Goal: Task Accomplishment & Management: Complete application form

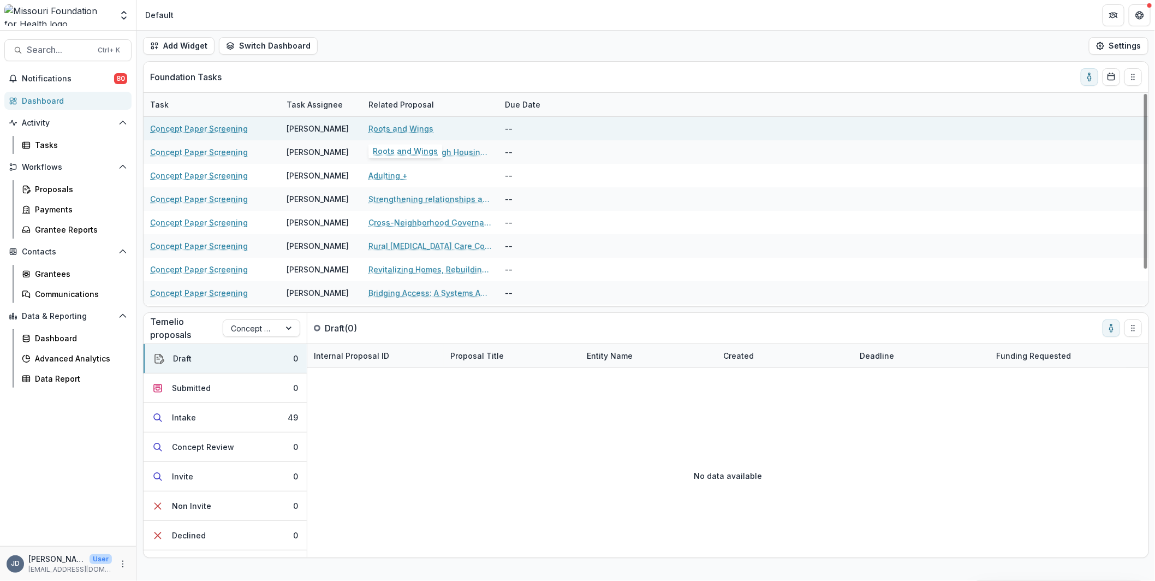
click at [413, 131] on link "Roots and Wings" at bounding box center [401, 128] width 65 height 11
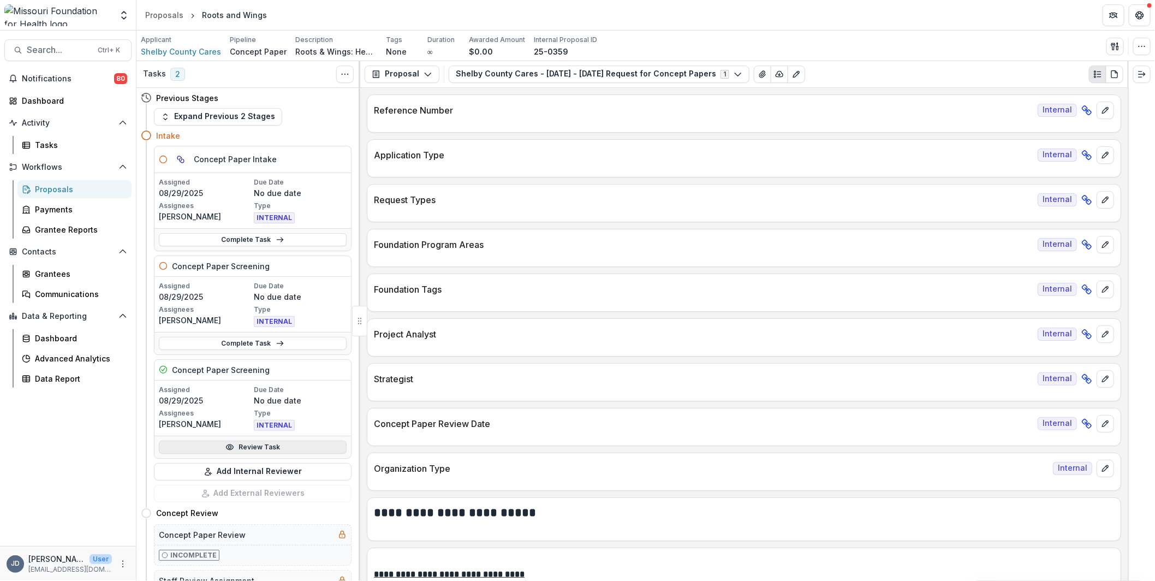
click at [218, 444] on link "Review Task" at bounding box center [253, 447] width 188 height 13
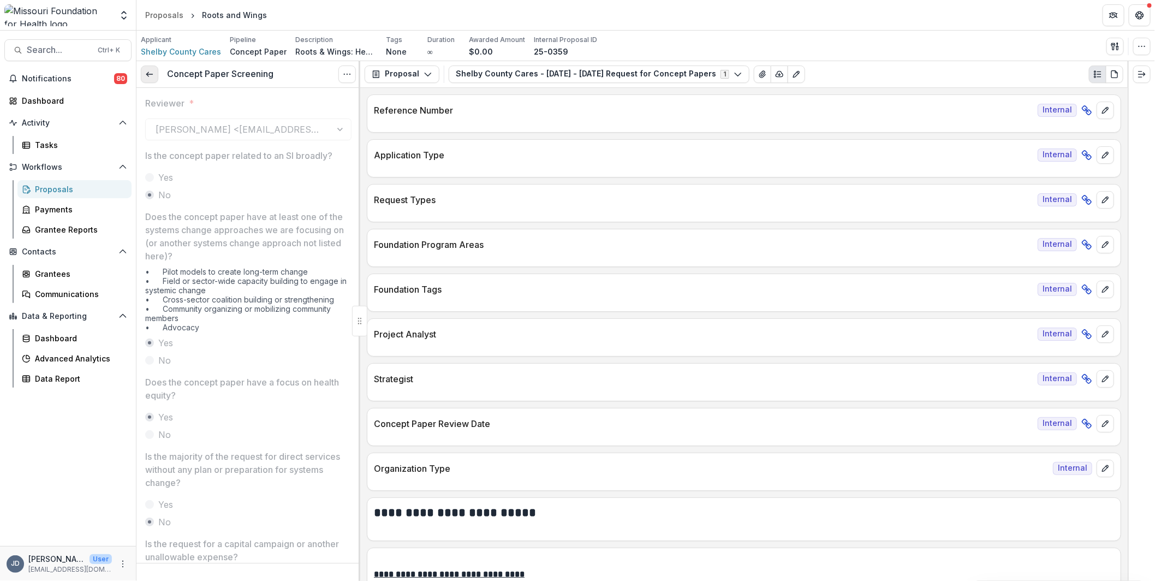
click at [153, 74] on icon at bounding box center [149, 74] width 9 height 9
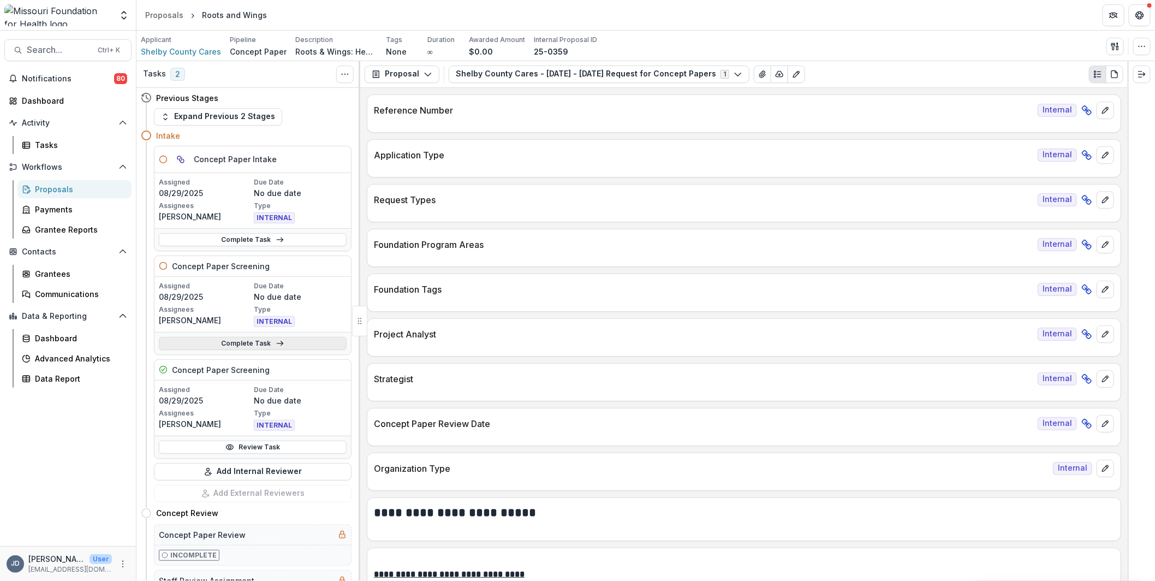
click at [224, 345] on link "Complete Task" at bounding box center [253, 343] width 188 height 13
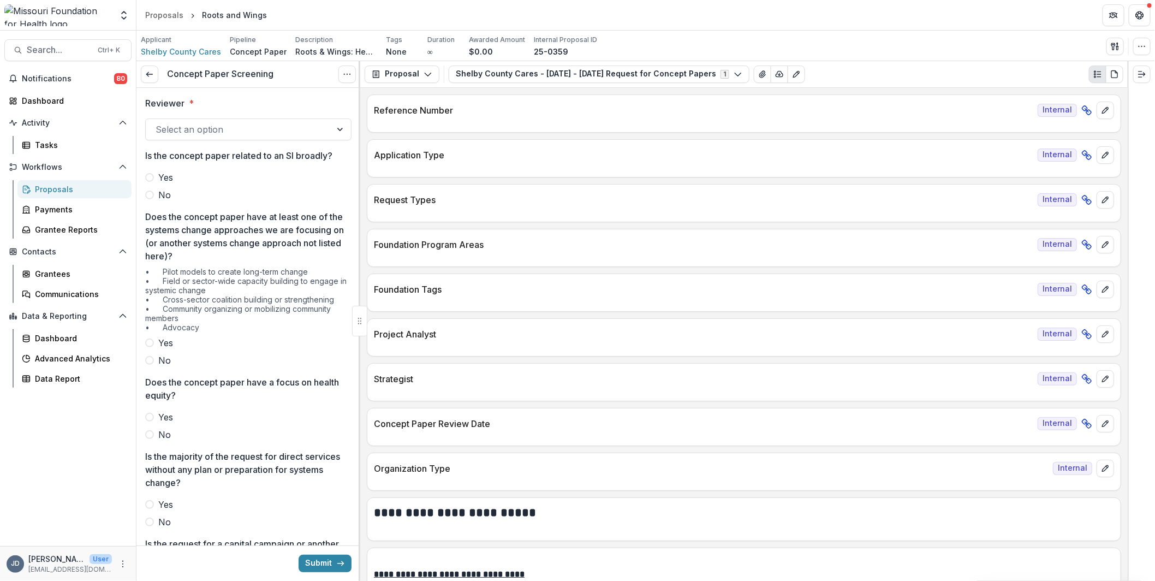
click at [248, 124] on div at bounding box center [239, 129] width 166 height 15
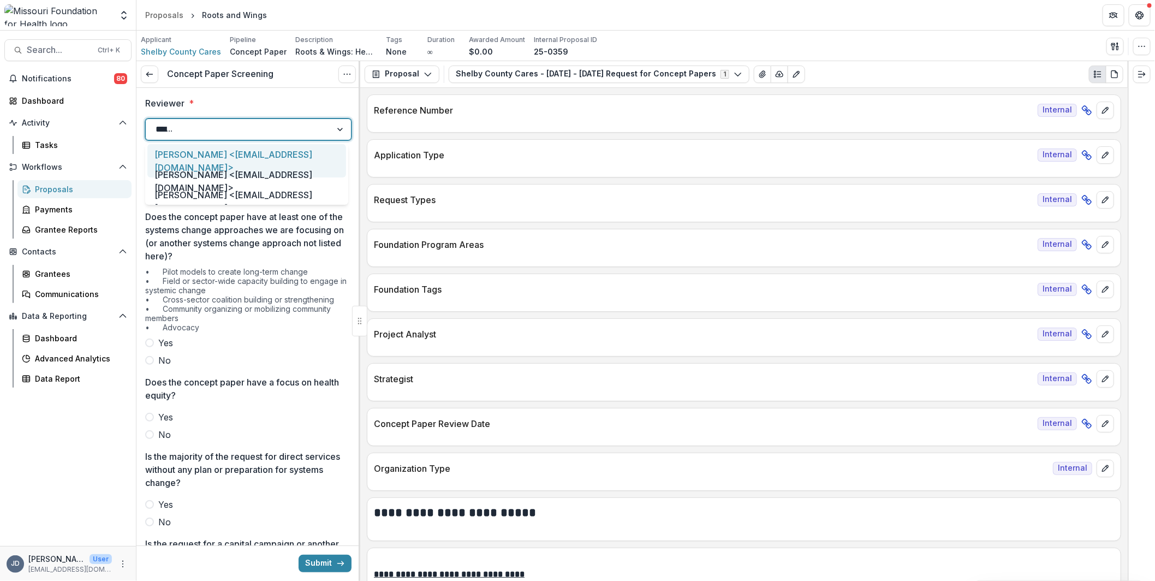
type input "*******"
click at [229, 158] on div "[PERSON_NAME] <[EMAIL_ADDRESS][DOMAIN_NAME]>" at bounding box center [246, 160] width 199 height 33
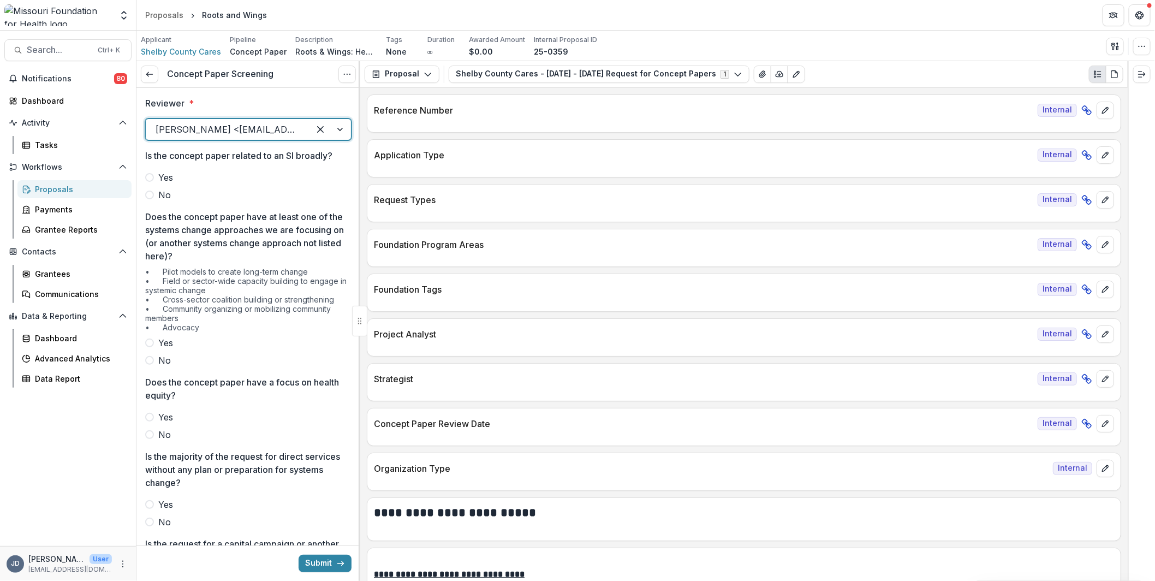
click at [153, 192] on span at bounding box center [149, 195] width 9 height 9
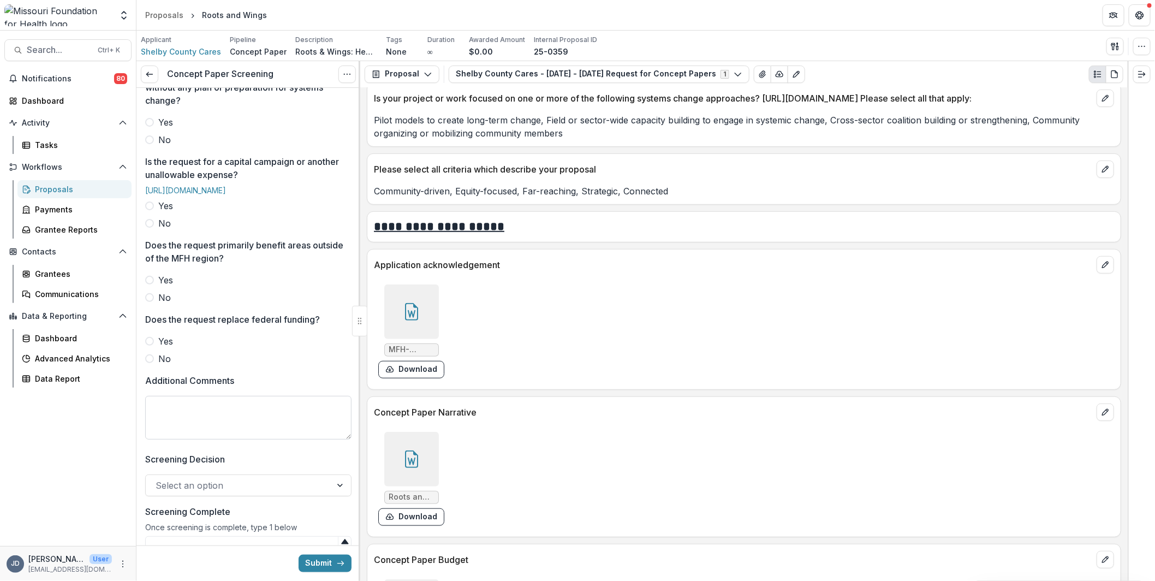
scroll to position [437, 0]
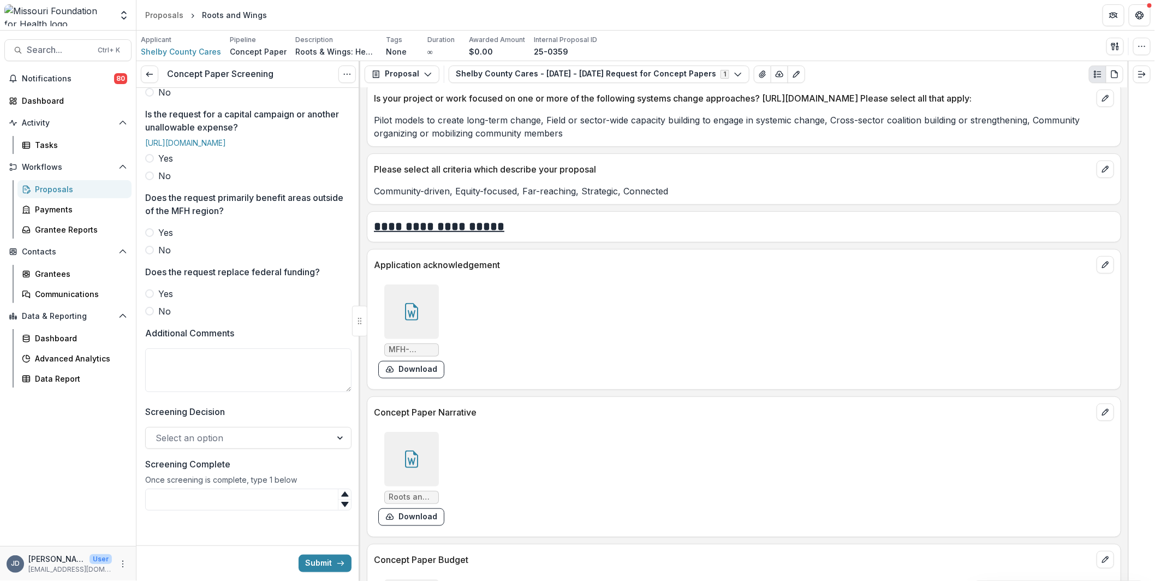
click at [233, 418] on label "Screening Decision" at bounding box center [245, 411] width 200 height 13
click at [158, 439] on input "Screening Decision" at bounding box center [157, 437] width 3 height 13
click at [241, 392] on textarea "Additional Comments" at bounding box center [248, 370] width 206 height 44
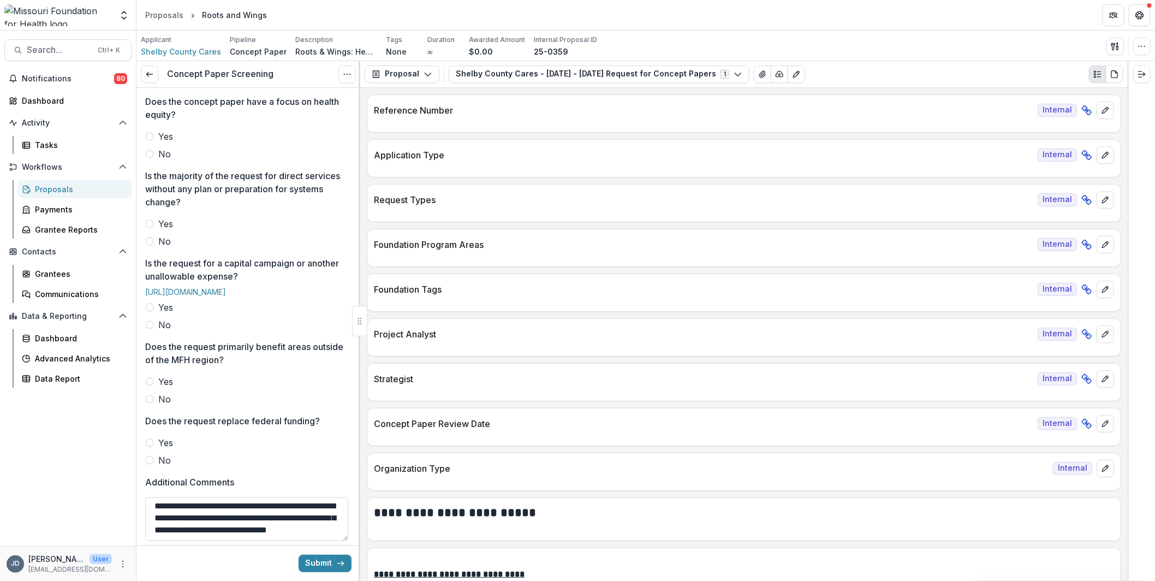
scroll to position [462, 0]
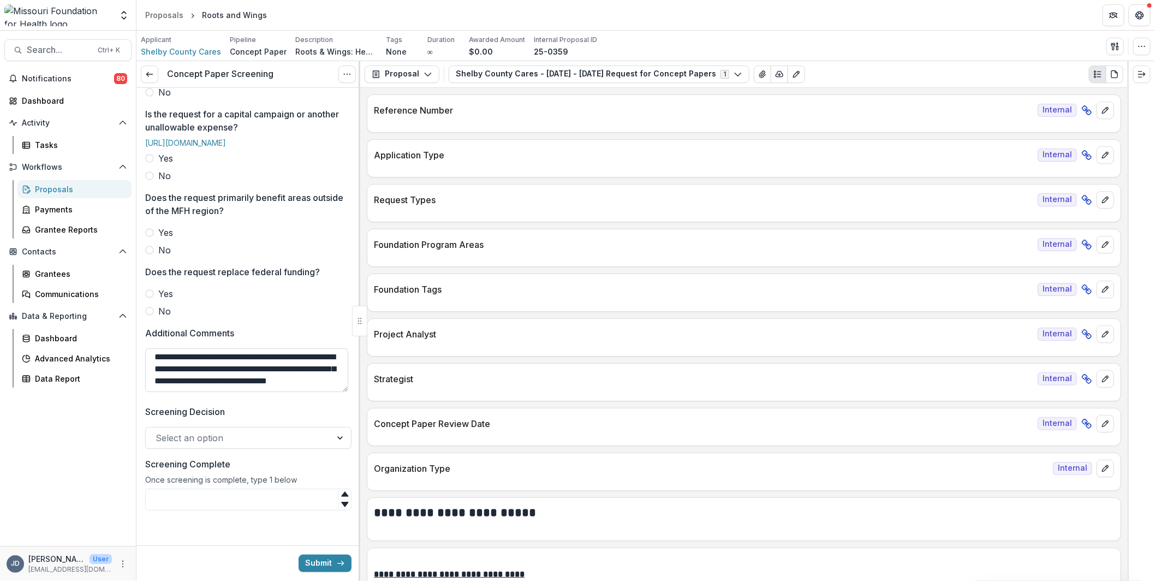
click at [307, 370] on textarea "**********" at bounding box center [246, 370] width 203 height 44
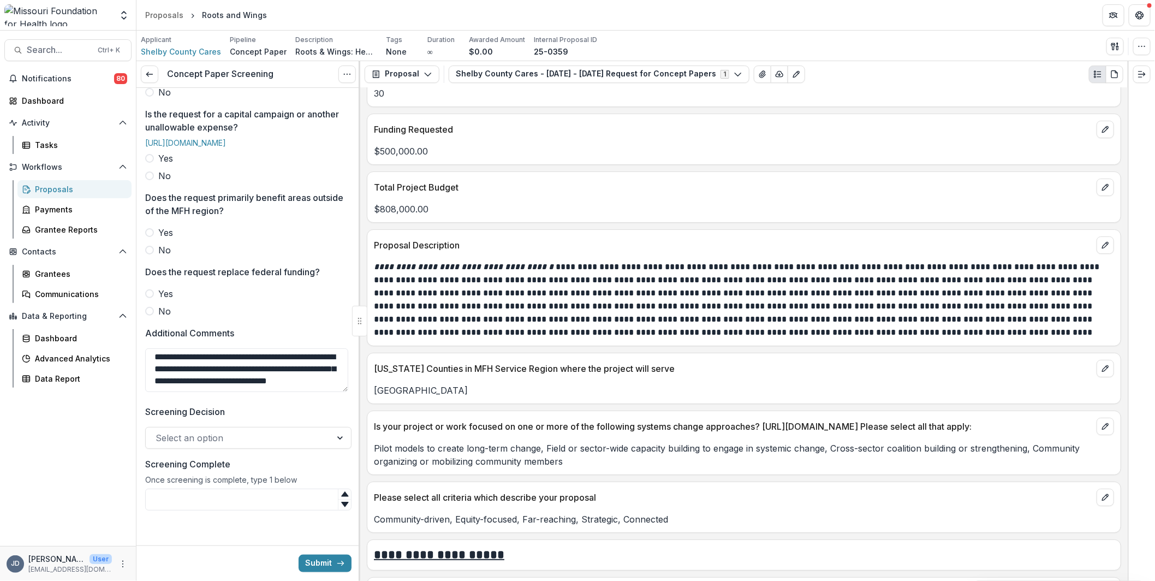
scroll to position [2566, 0]
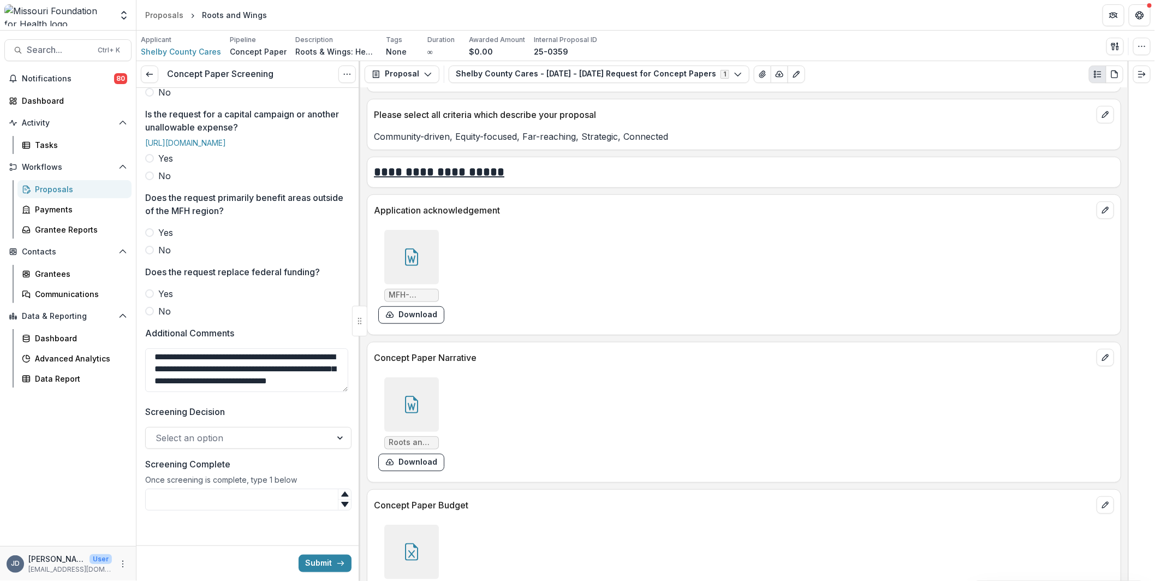
type textarea "**********"
click at [424, 538] on div at bounding box center [411, 552] width 55 height 55
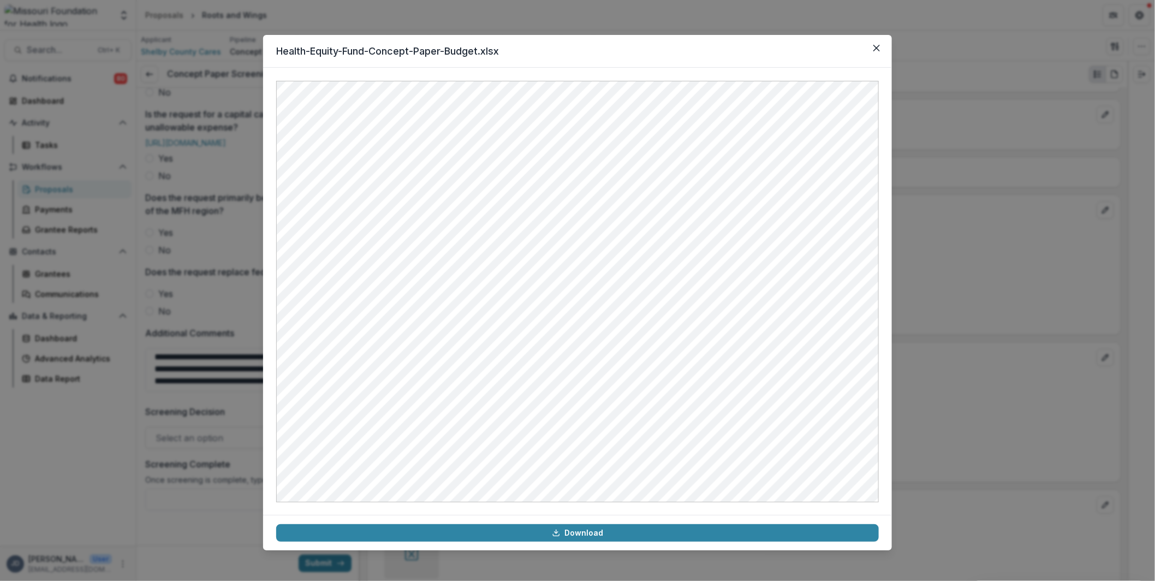
click at [1019, 245] on div "Health-Equity-Fund-Concept-Paper-Budget.xlsx Download" at bounding box center [577, 290] width 1155 height 581
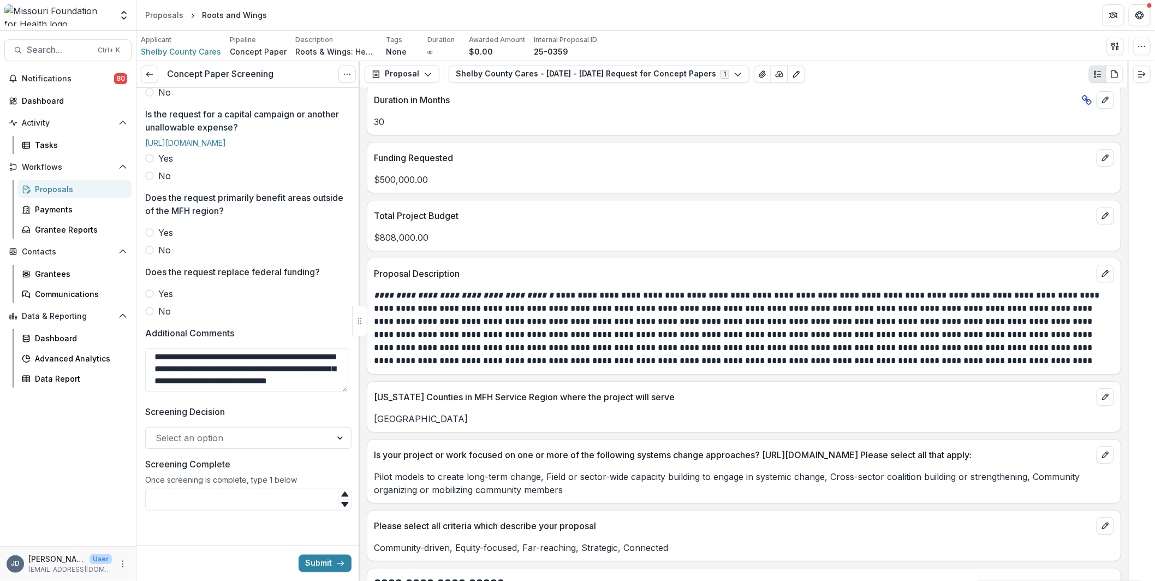
scroll to position [2155, 0]
click at [229, 430] on div "Select an option" at bounding box center [239, 437] width 186 height 17
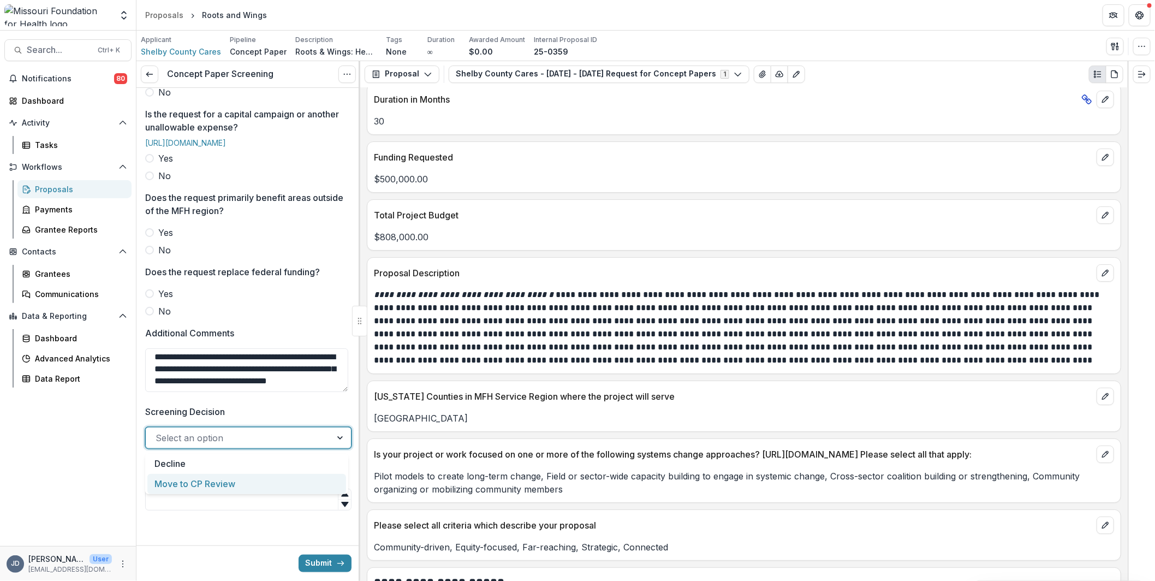
click at [218, 484] on div "Move to CP Review" at bounding box center [246, 484] width 199 height 20
click at [216, 497] on input "Screening Complete" at bounding box center [248, 500] width 206 height 22
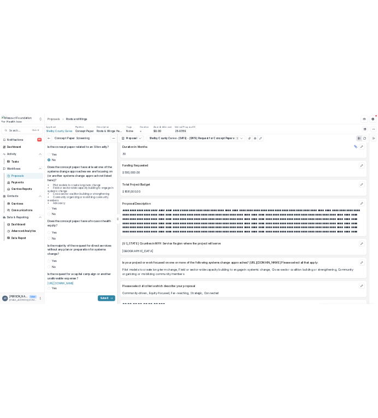
scroll to position [0, 0]
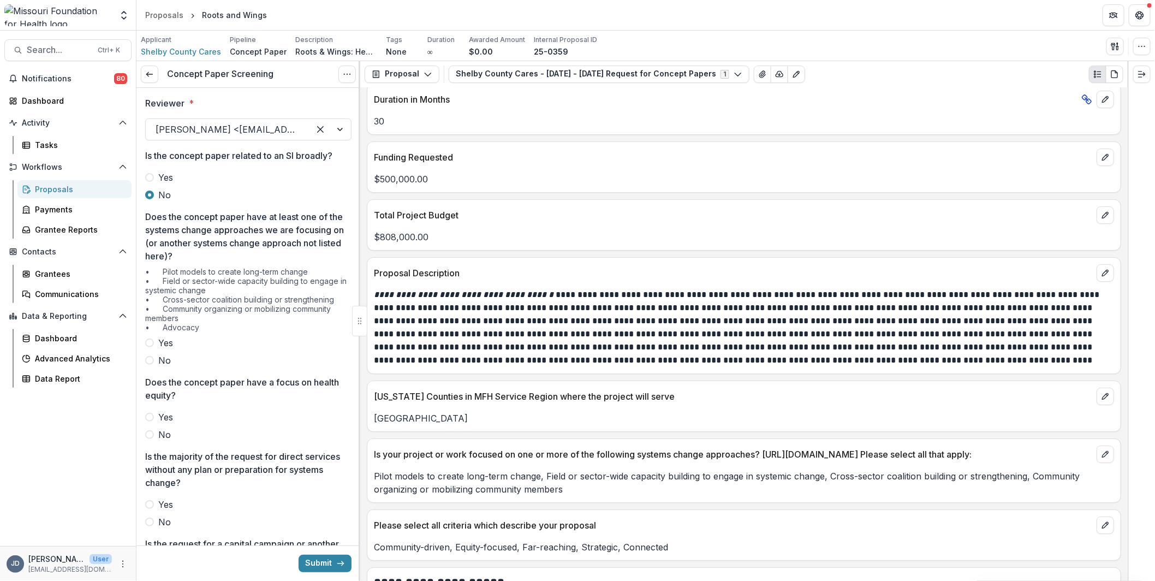
type input "*"
click at [193, 202] on div "Reviewer * [PERSON_NAME] <[PERSON_NAME][EMAIL_ADDRESS][DOMAIN_NAME]> Is the con…" at bounding box center [248, 523] width 206 height 870
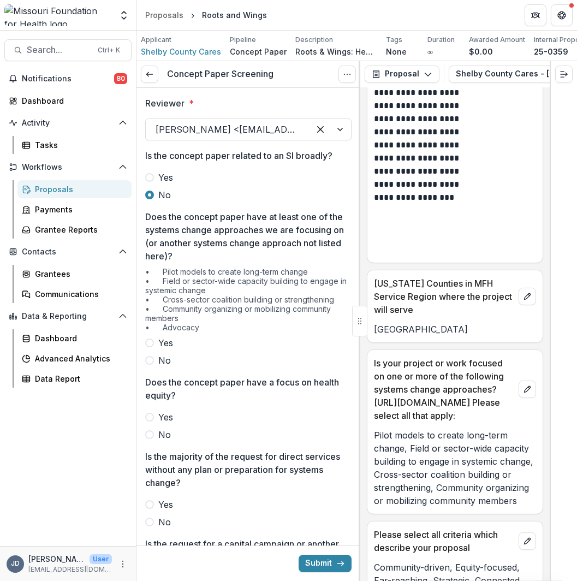
scroll to position [2553, 0]
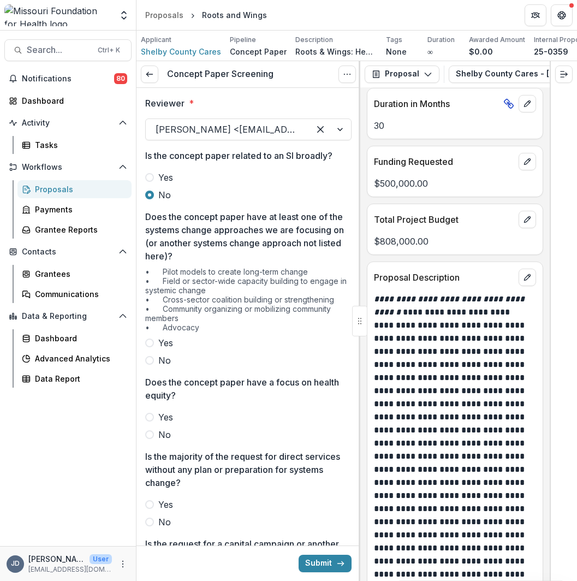
click at [152, 347] on span at bounding box center [149, 342] width 9 height 9
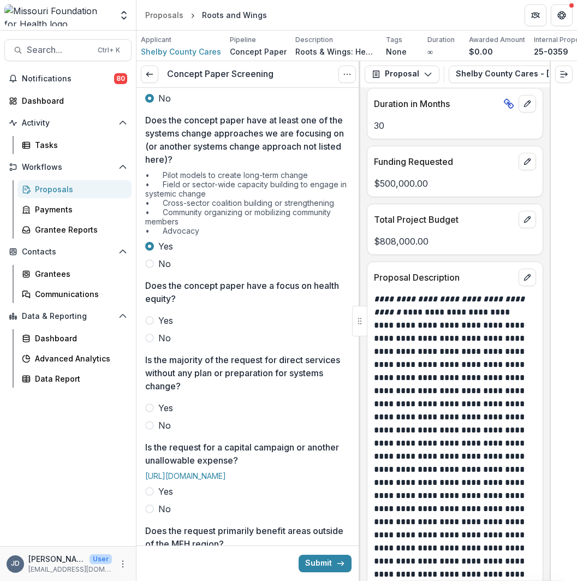
scroll to position [109, 0]
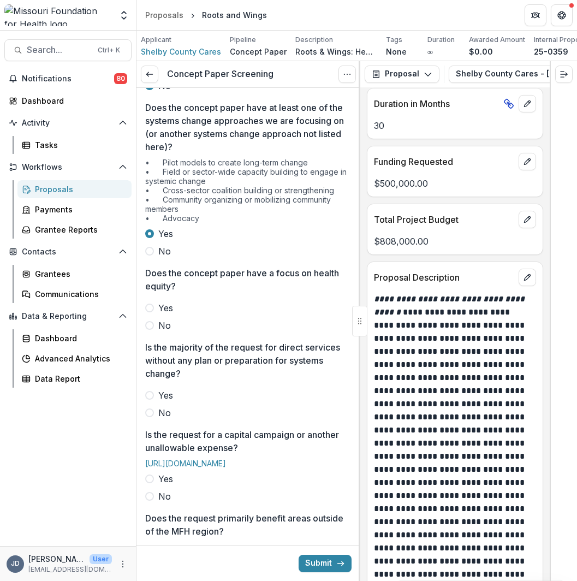
click at [156, 312] on label "Yes" at bounding box center [248, 307] width 206 height 13
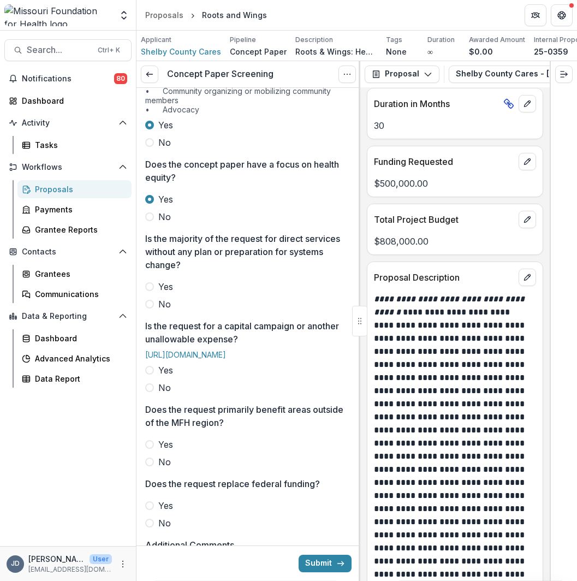
scroll to position [218, 0]
click at [162, 282] on span "Yes" at bounding box center [165, 286] width 15 height 13
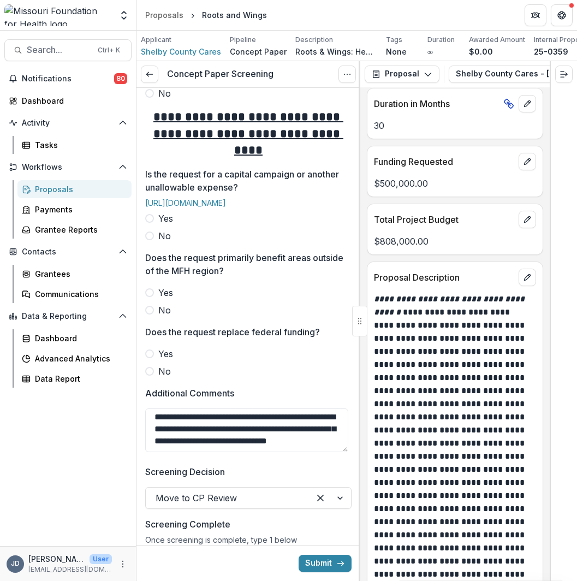
scroll to position [437, 0]
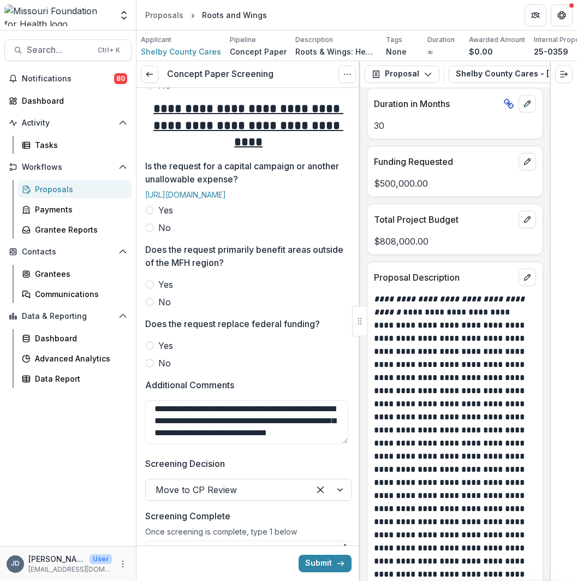
click at [150, 215] on span at bounding box center [149, 210] width 9 height 9
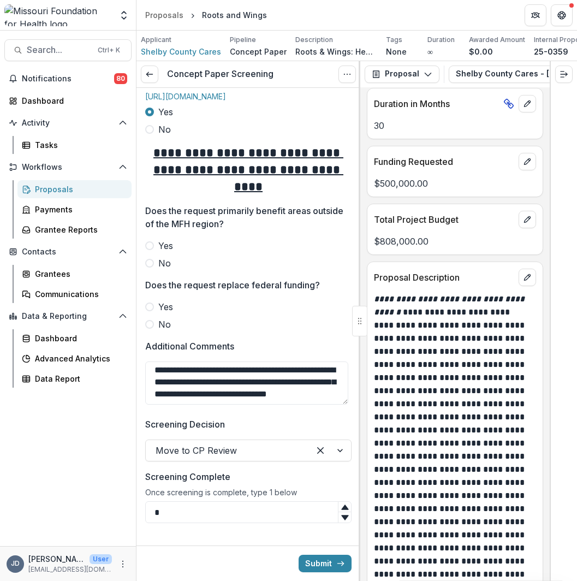
scroll to position [545, 0]
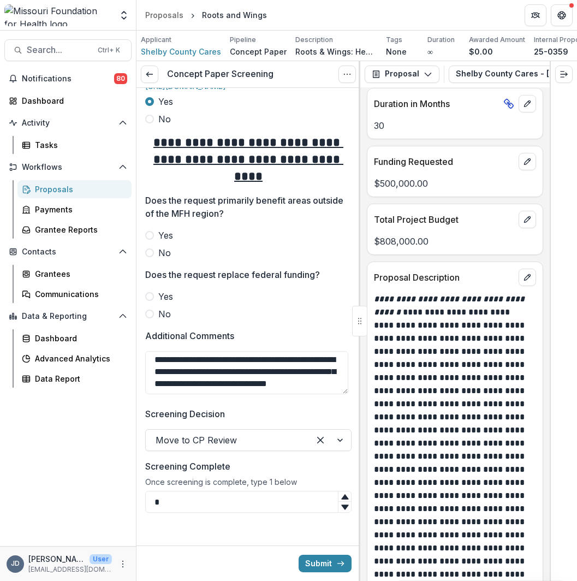
click at [153, 242] on label "Yes" at bounding box center [248, 235] width 206 height 13
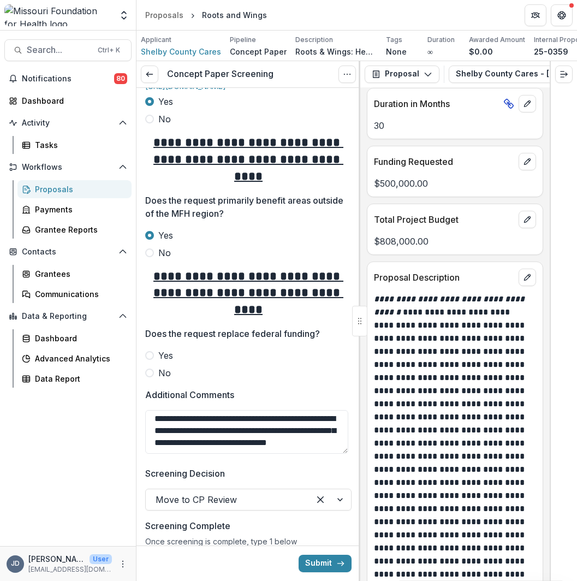
click at [150, 257] on span at bounding box center [149, 252] width 9 height 9
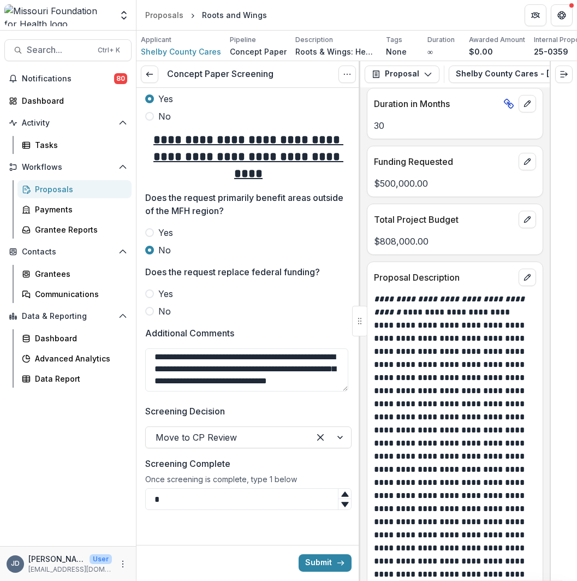
scroll to position [586, 0]
click at [152, 311] on span at bounding box center [149, 311] width 9 height 9
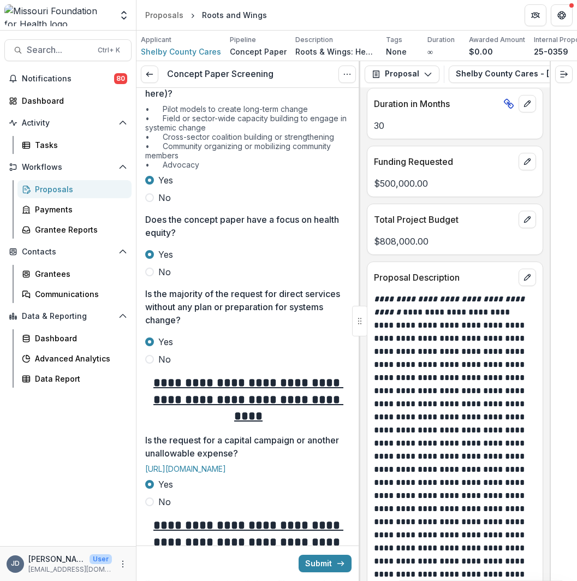
scroll to position [164, 0]
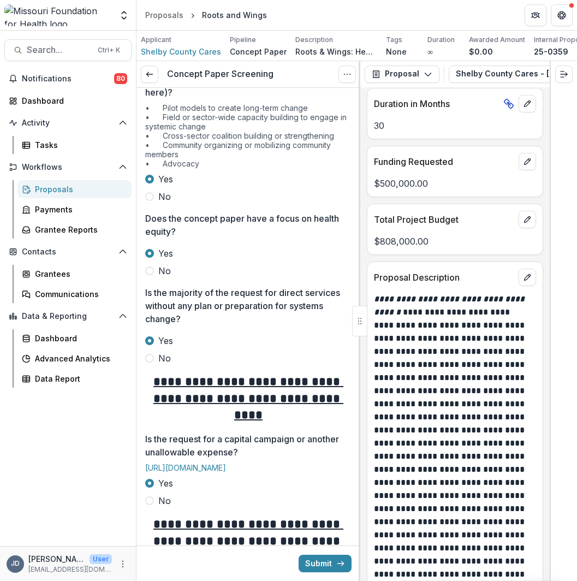
click at [161, 361] on span "No" at bounding box center [164, 358] width 13 height 13
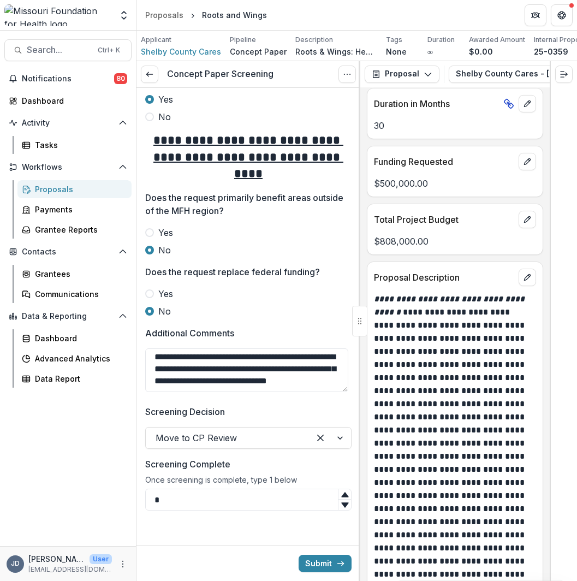
scroll to position [527, 0]
click at [334, 557] on button "Submit" at bounding box center [325, 563] width 53 height 17
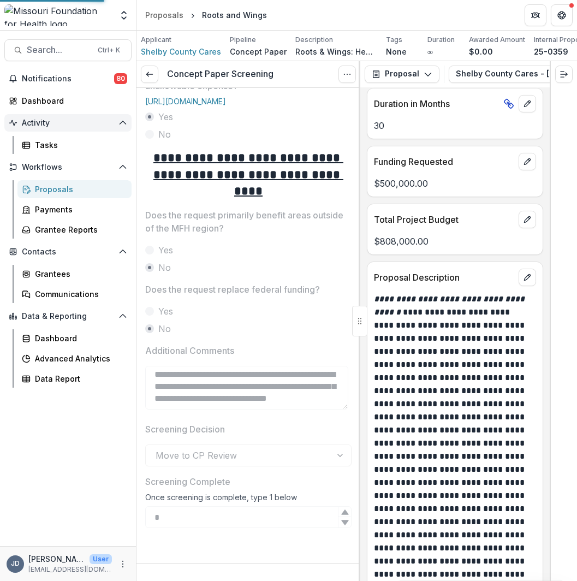
scroll to position [509, 0]
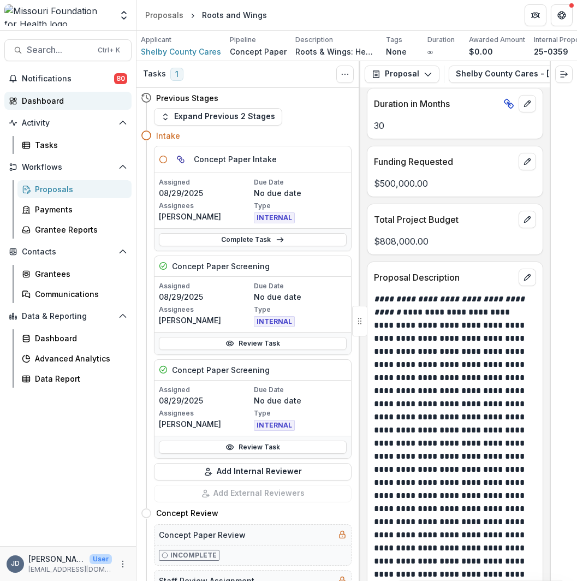
click at [61, 105] on div "Dashboard" at bounding box center [72, 100] width 101 height 11
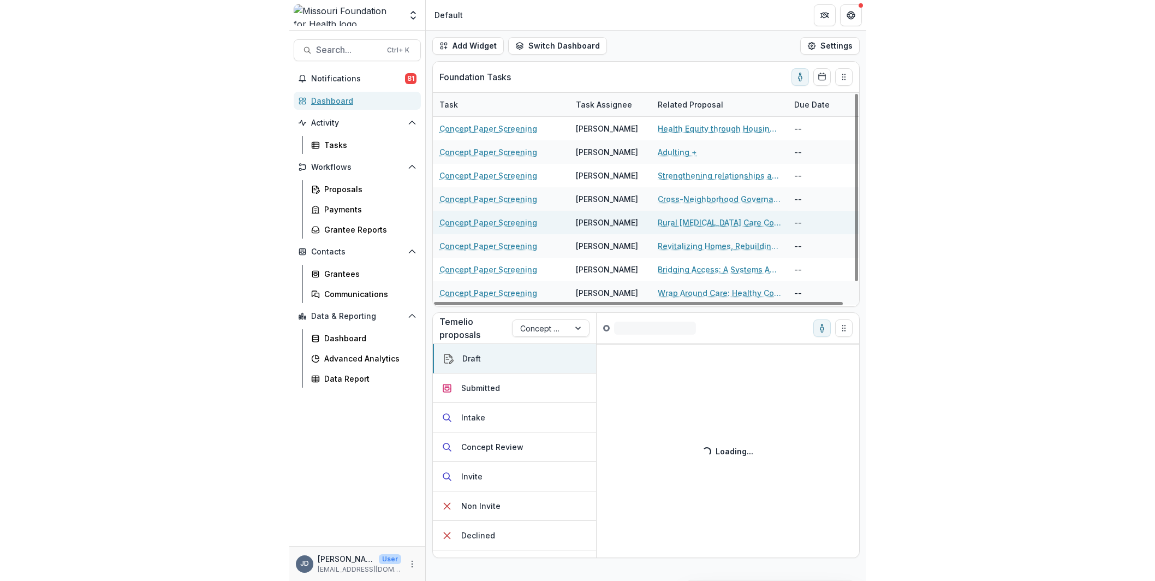
scroll to position [21, 0]
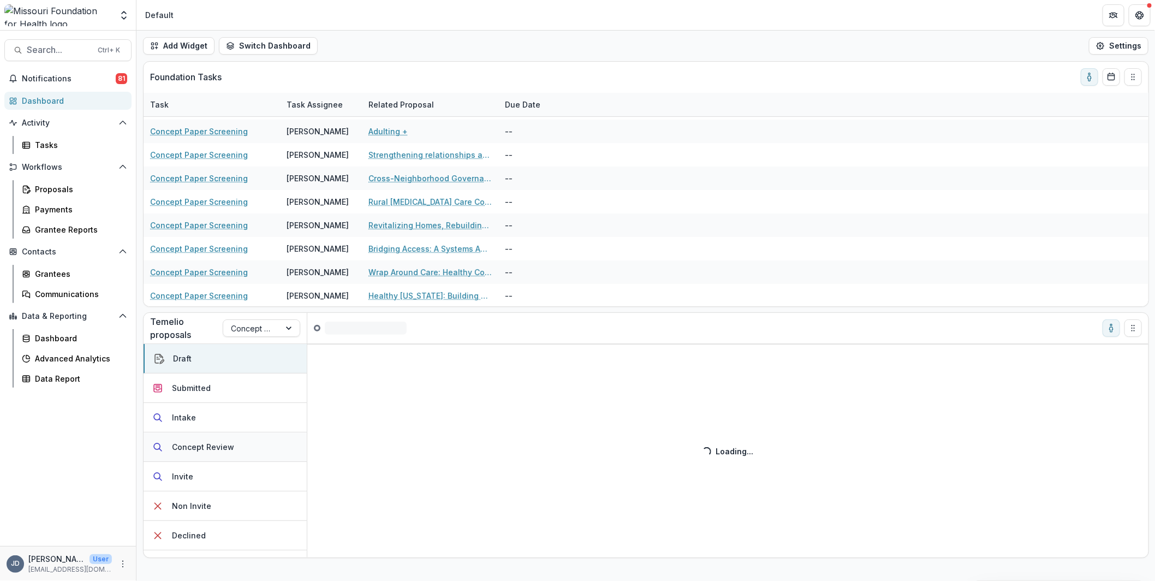
click at [200, 441] on div "Concept Review" at bounding box center [203, 446] width 62 height 11
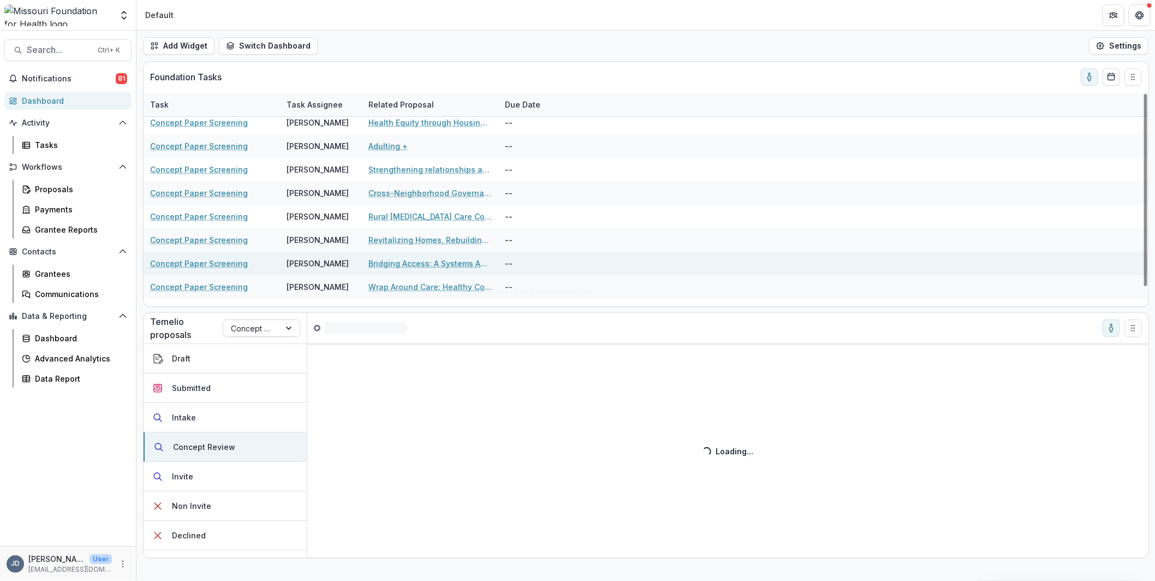
scroll to position [0, 0]
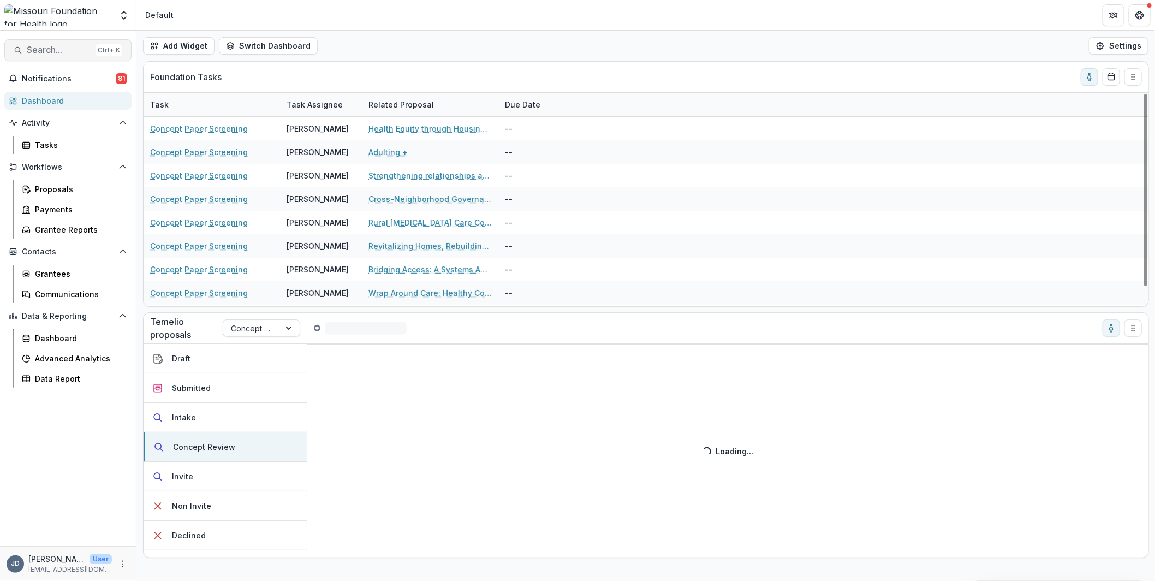
click at [75, 51] on span "Search..." at bounding box center [59, 50] width 64 height 10
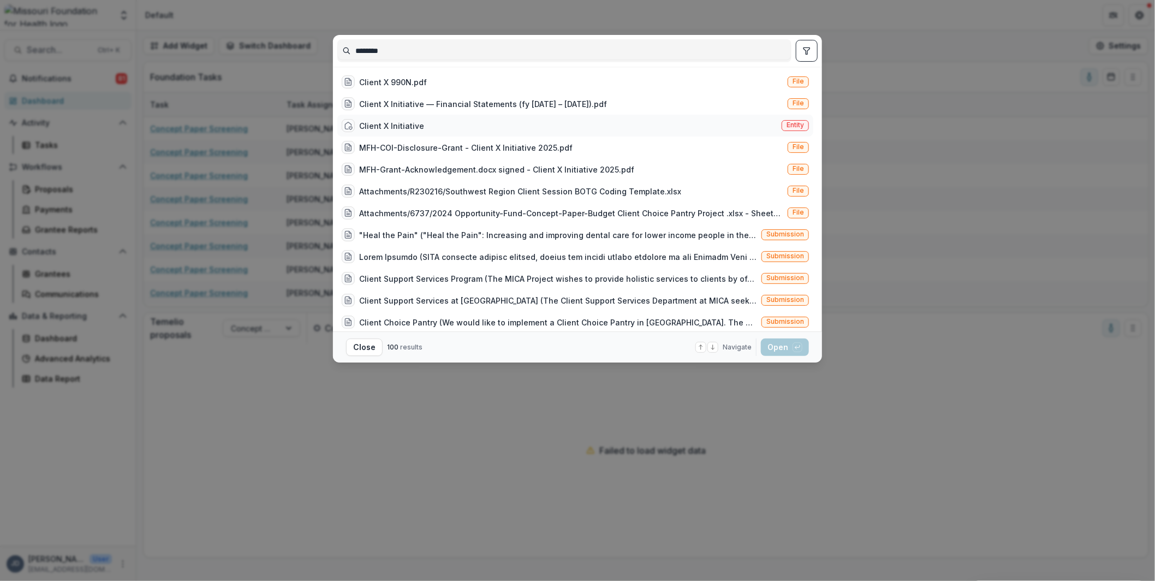
type input "********"
click at [408, 127] on div "Client X Initiative" at bounding box center [391, 125] width 65 height 11
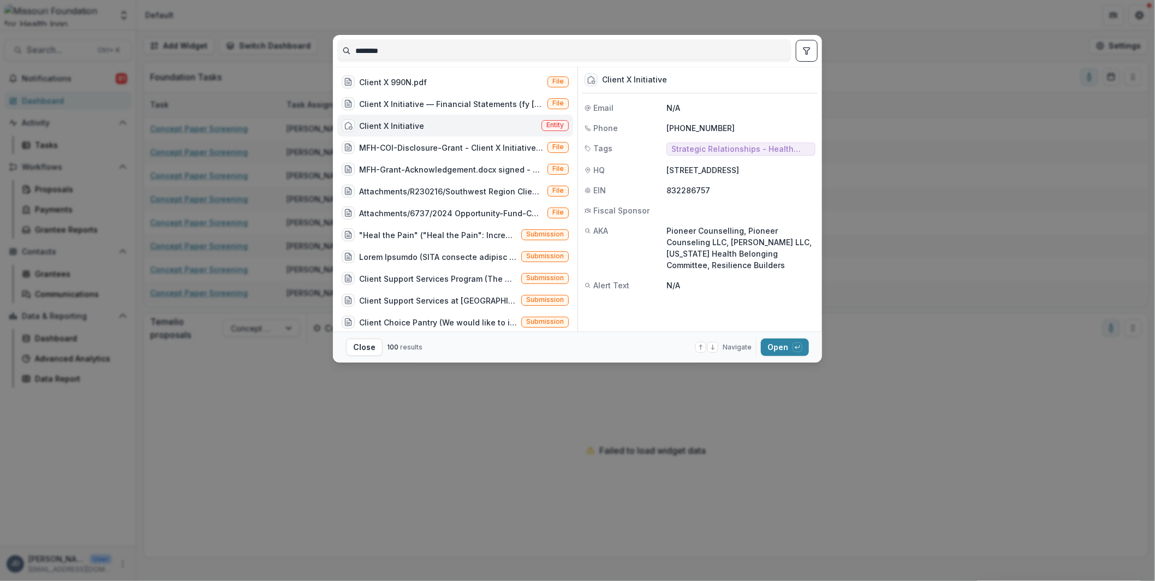
click at [408, 127] on div "Client X Initiative" at bounding box center [391, 125] width 65 height 11
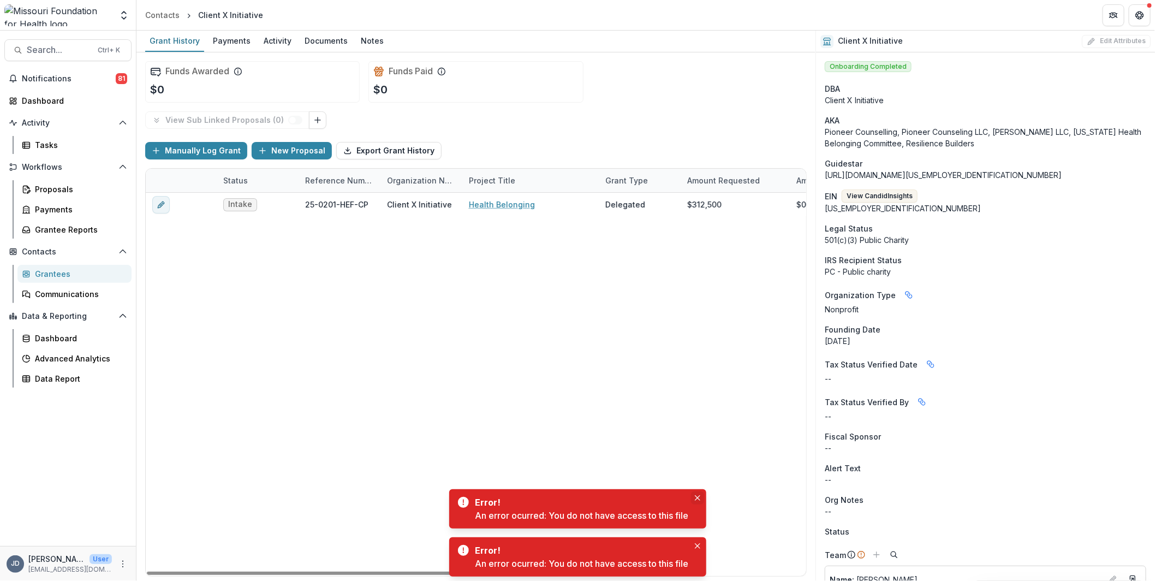
click at [700, 497] on icon "Close" at bounding box center [697, 497] width 5 height 5
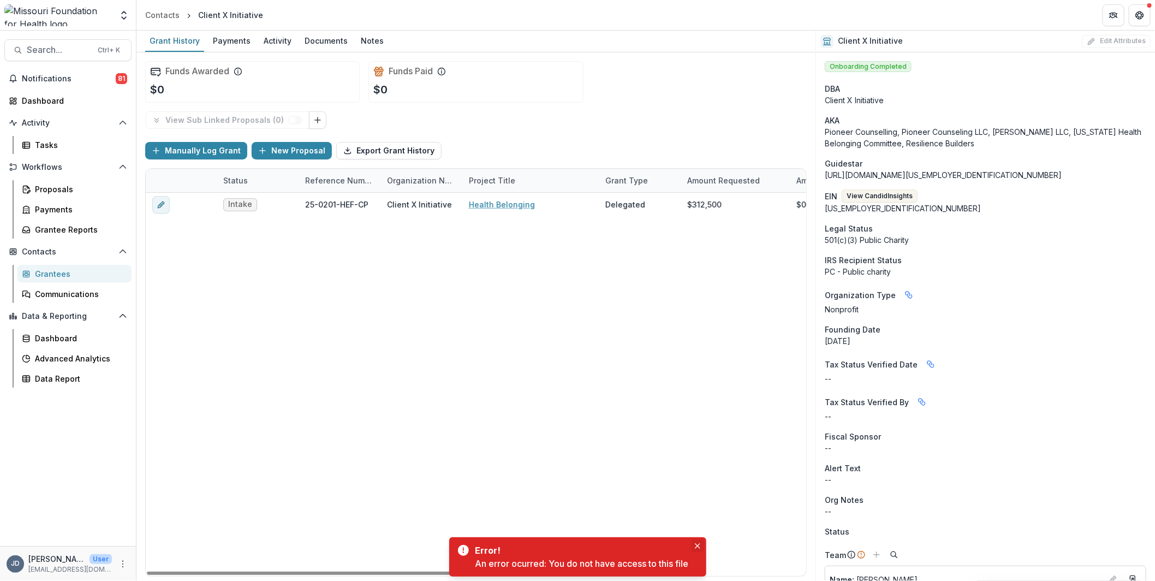
click at [699, 545] on icon "Close" at bounding box center [697, 545] width 5 height 5
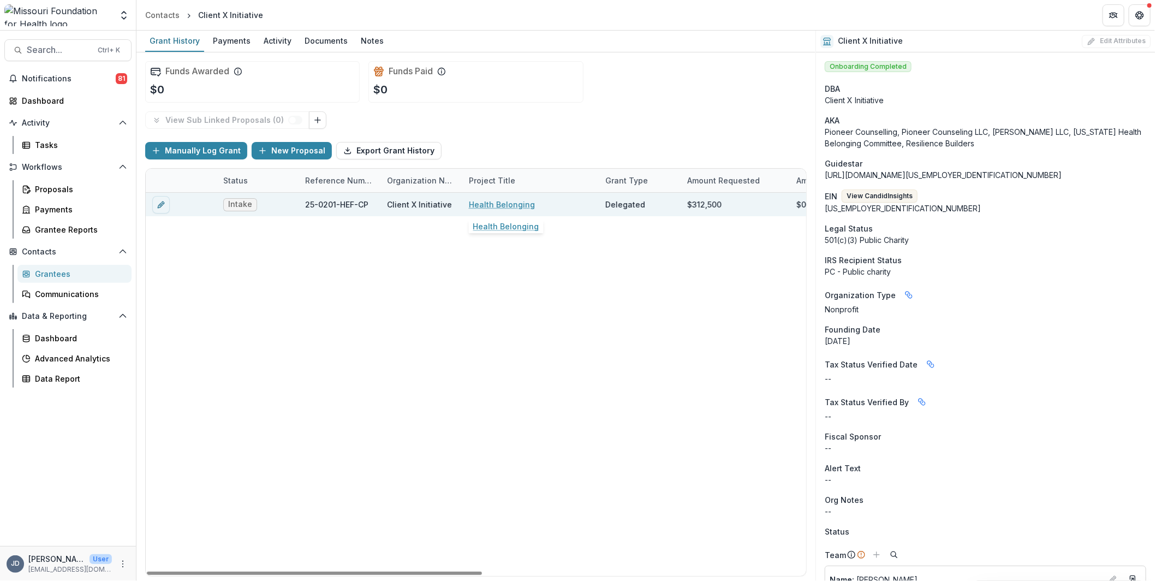
click at [494, 203] on link "Health Belonging" at bounding box center [502, 204] width 66 height 11
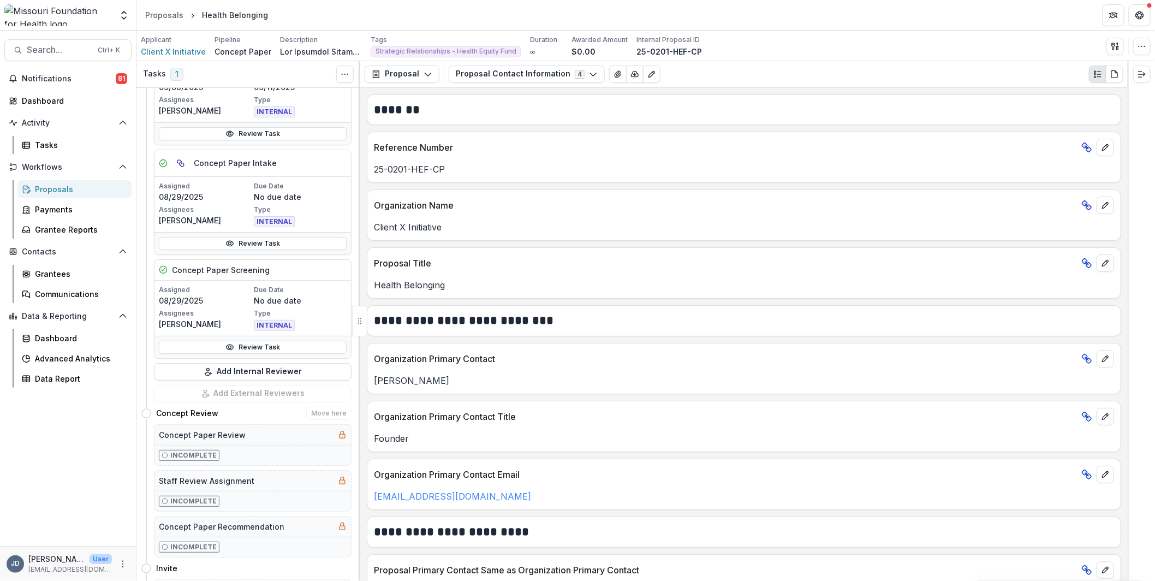
scroll to position [328, 0]
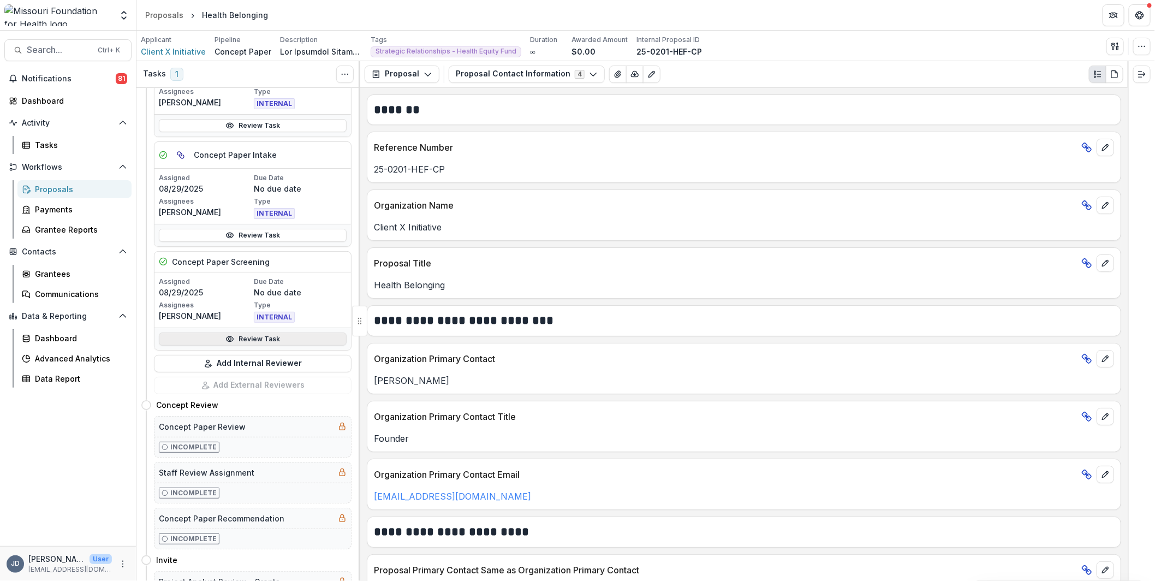
click at [249, 337] on link "Review Task" at bounding box center [253, 338] width 188 height 13
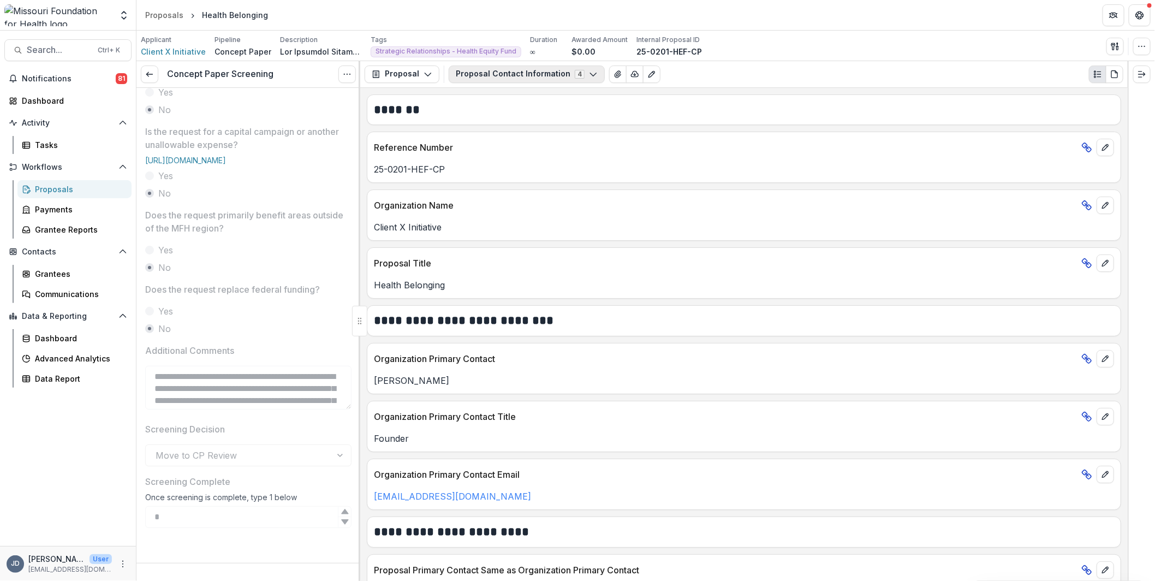
click at [542, 72] on button "Proposal Contact Information 4" at bounding box center [527, 74] width 156 height 17
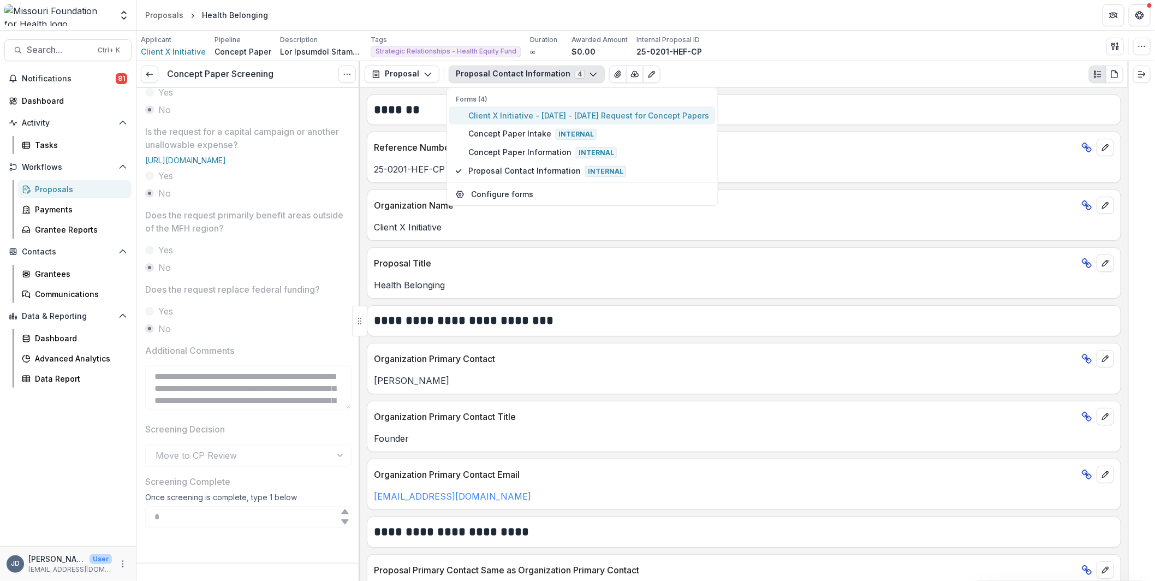
click at [533, 118] on span "Client X Initiative - [DATE] - [DATE] Request for Concept Papers" at bounding box center [588, 115] width 241 height 11
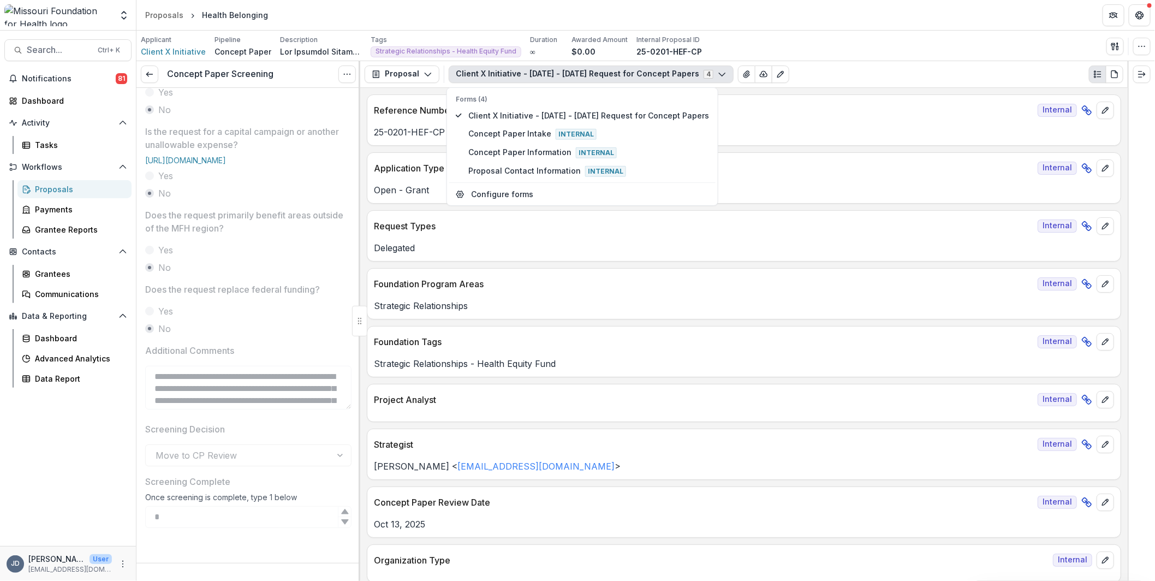
click at [813, 98] on div "Reference Number Internal" at bounding box center [743, 107] width 753 height 24
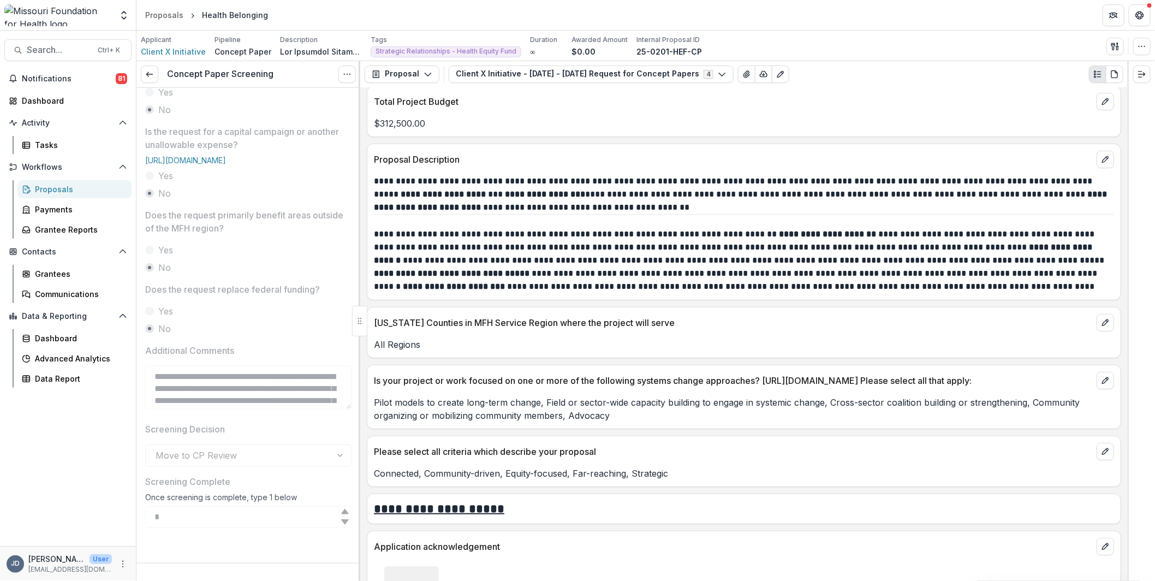
scroll to position [2293, 0]
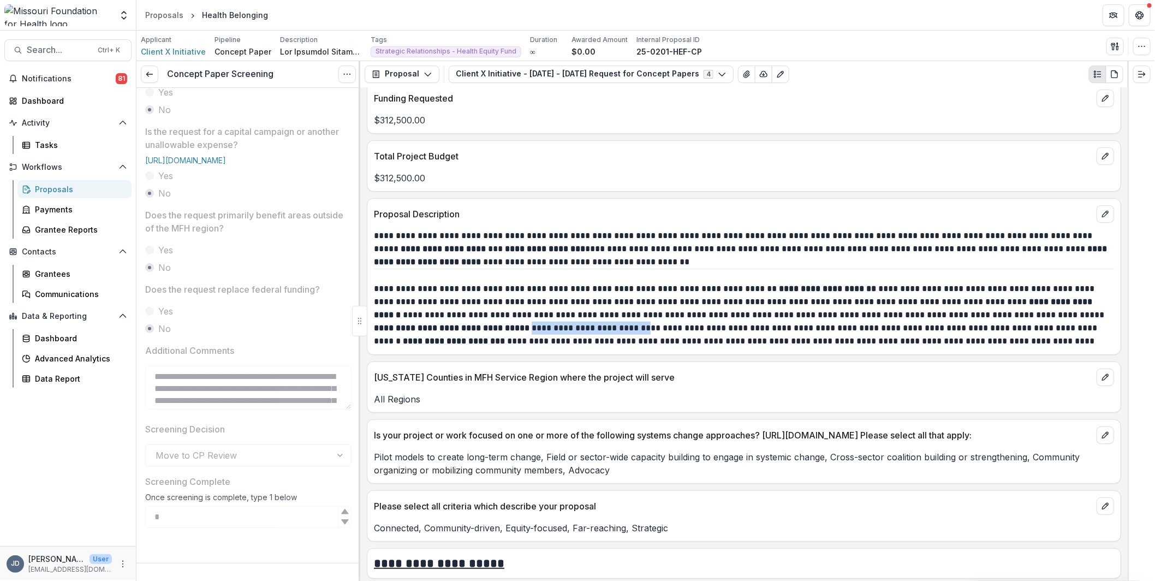
drag, startPoint x: 467, startPoint y: 310, endPoint x: 573, endPoint y: 311, distance: 105.9
click at [573, 311] on p "**********" at bounding box center [743, 315] width 738 height 66
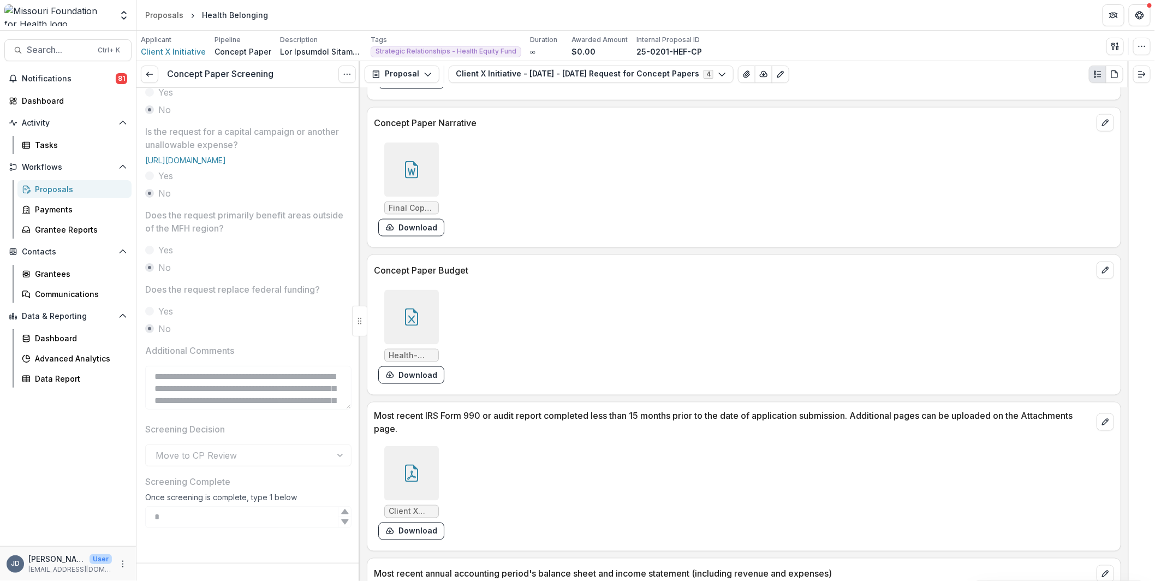
scroll to position [2893, 0]
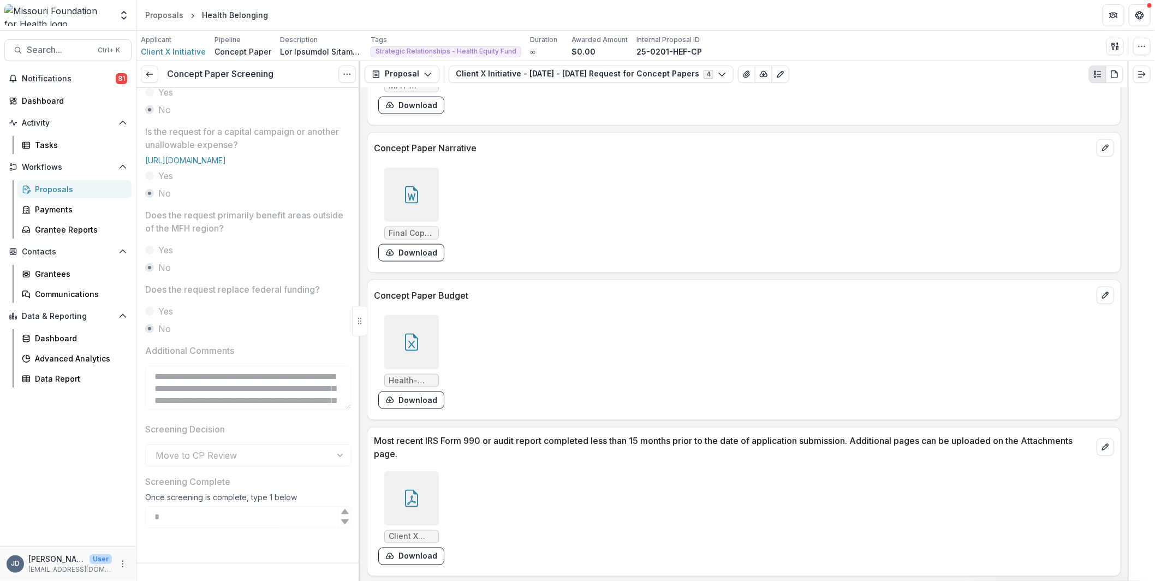
click at [421, 175] on div at bounding box center [411, 195] width 55 height 55
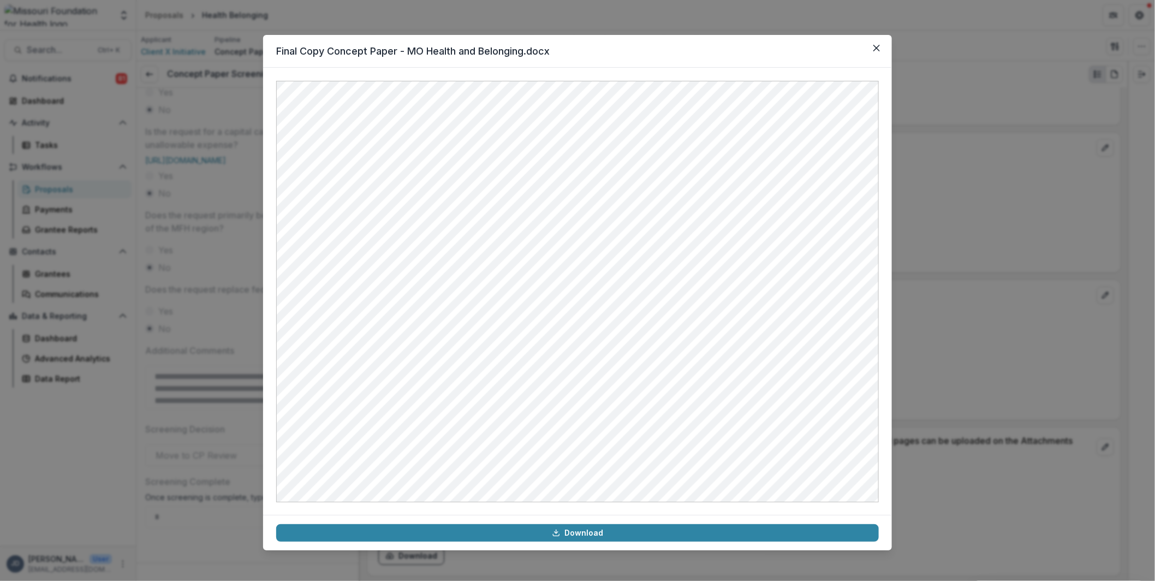
click at [159, 358] on div "Final Copy Concept Paper - MO Health and Belonging.docx Download" at bounding box center [577, 290] width 1155 height 581
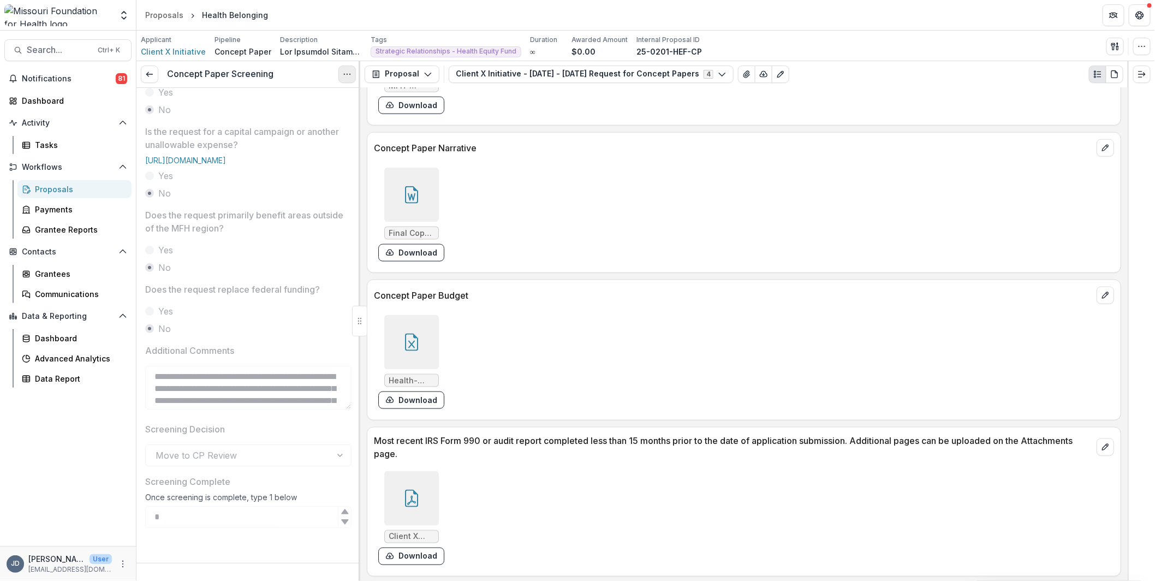
click at [353, 75] on button "Options" at bounding box center [346, 74] width 17 height 17
click at [301, 122] on button "Reopen Task" at bounding box center [294, 122] width 117 height 18
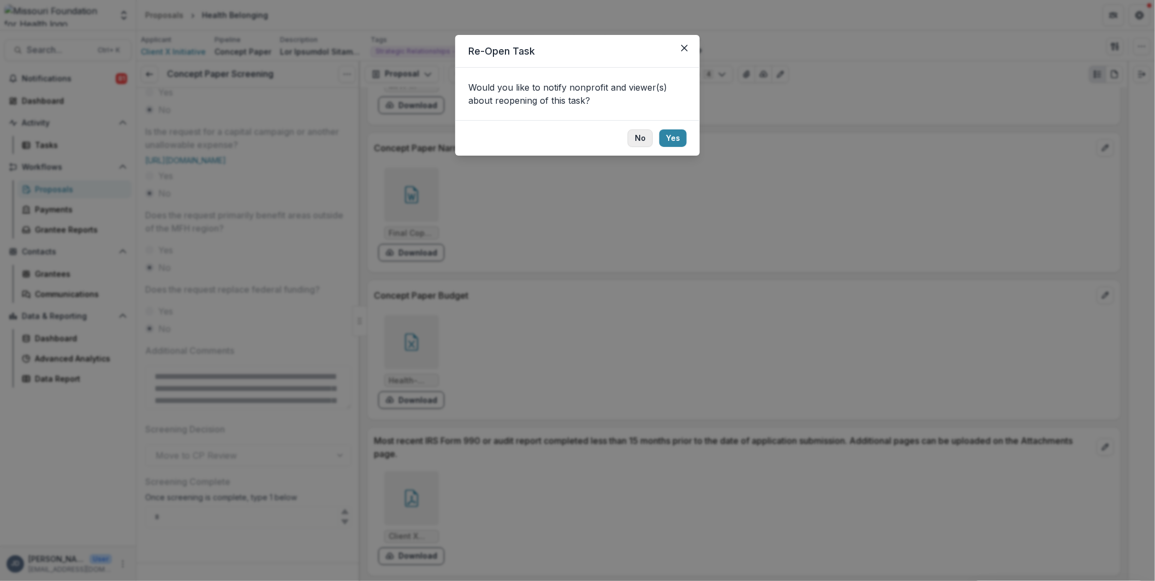
click at [645, 137] on button "No" at bounding box center [640, 137] width 25 height 17
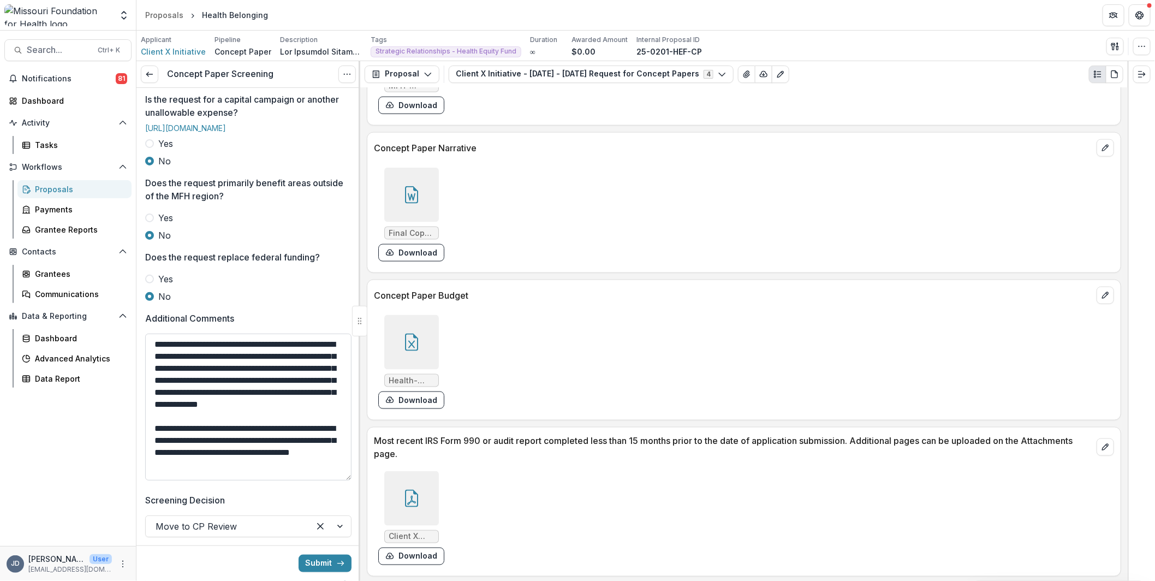
drag, startPoint x: 346, startPoint y: 407, endPoint x: 336, endPoint y: 510, distance: 103.6
click at [336, 480] on textarea "**********" at bounding box center [248, 407] width 206 height 147
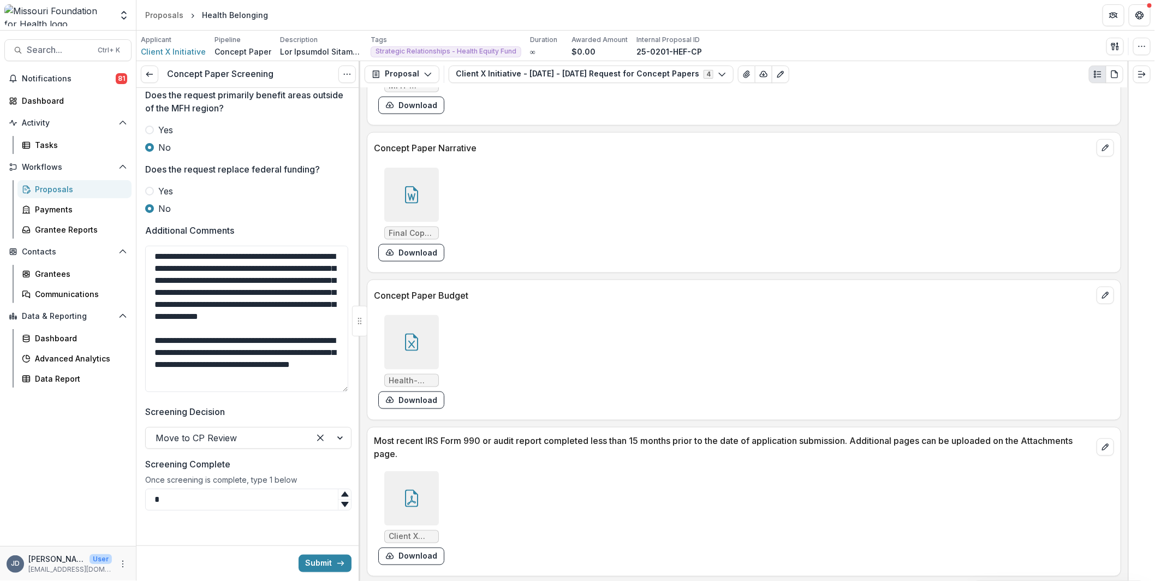
click at [409, 174] on div at bounding box center [411, 195] width 55 height 55
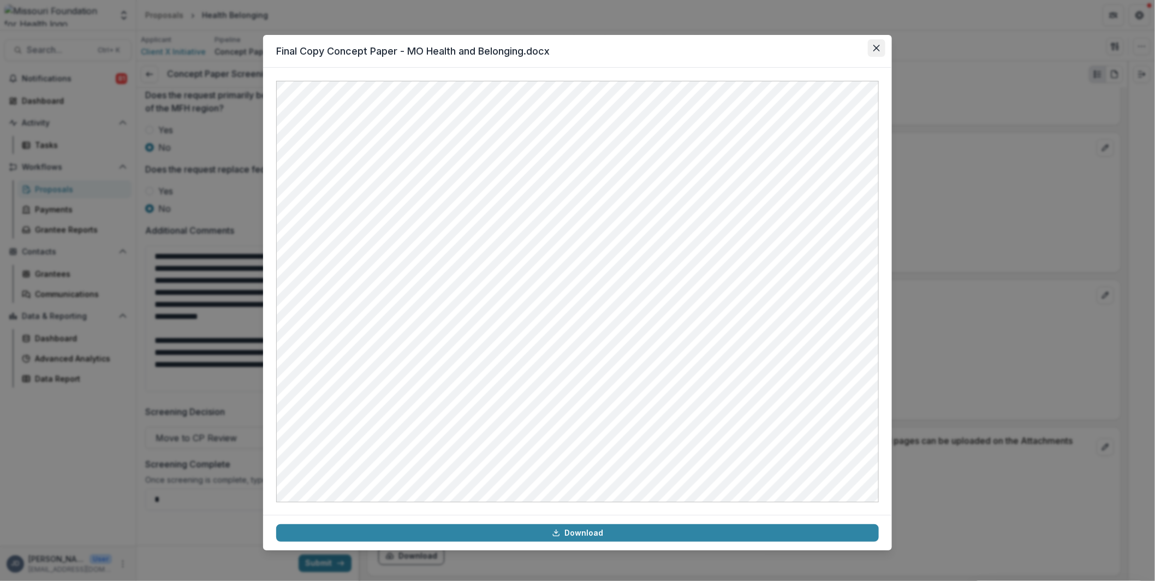
click at [878, 47] on icon "Close" at bounding box center [877, 48] width 7 height 7
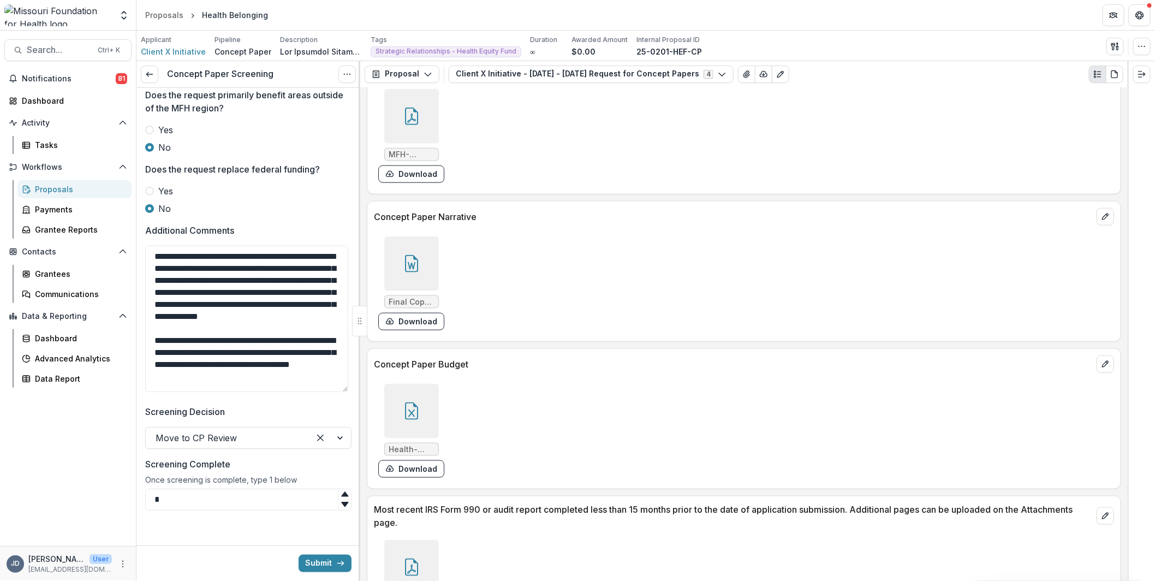
scroll to position [2839, 0]
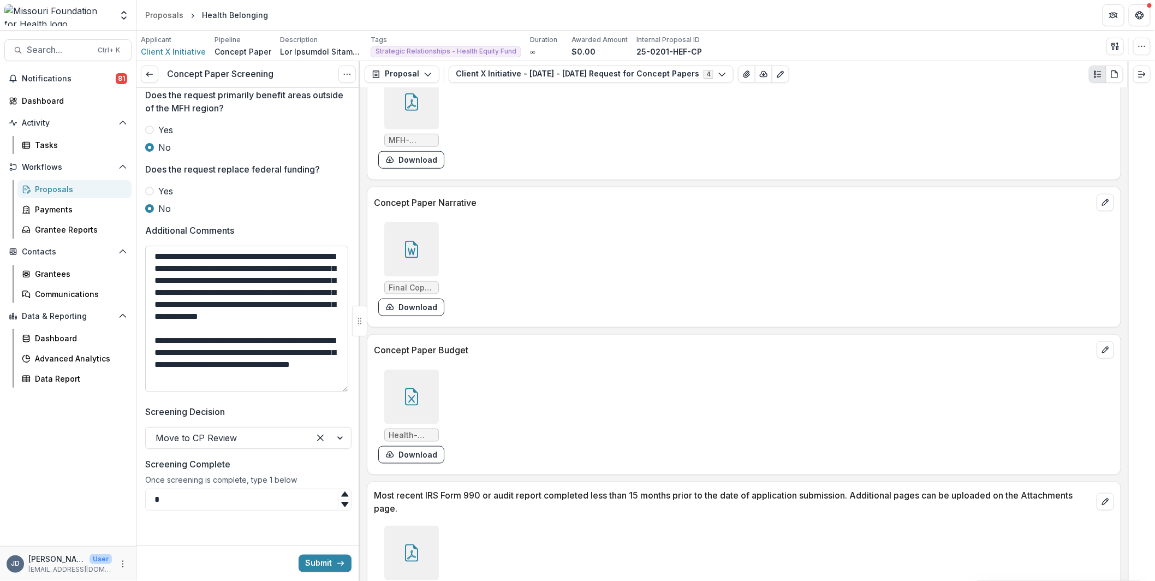
click at [286, 392] on textarea "**********" at bounding box center [246, 319] width 203 height 146
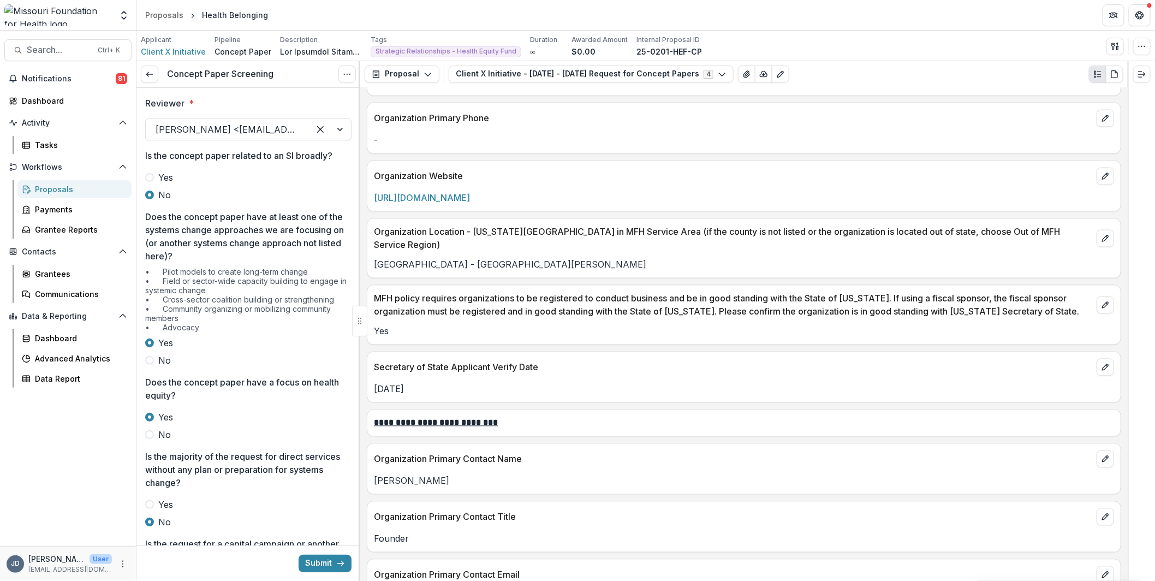
scroll to position [1146, 0]
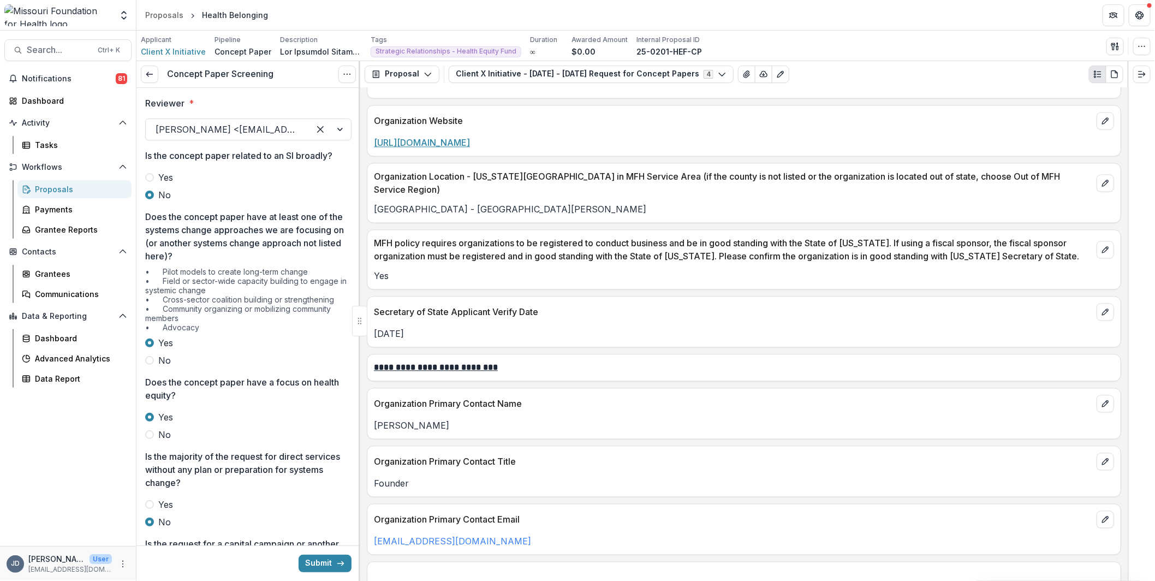
click at [470, 138] on link "[URL][DOMAIN_NAME]" at bounding box center [422, 143] width 96 height 11
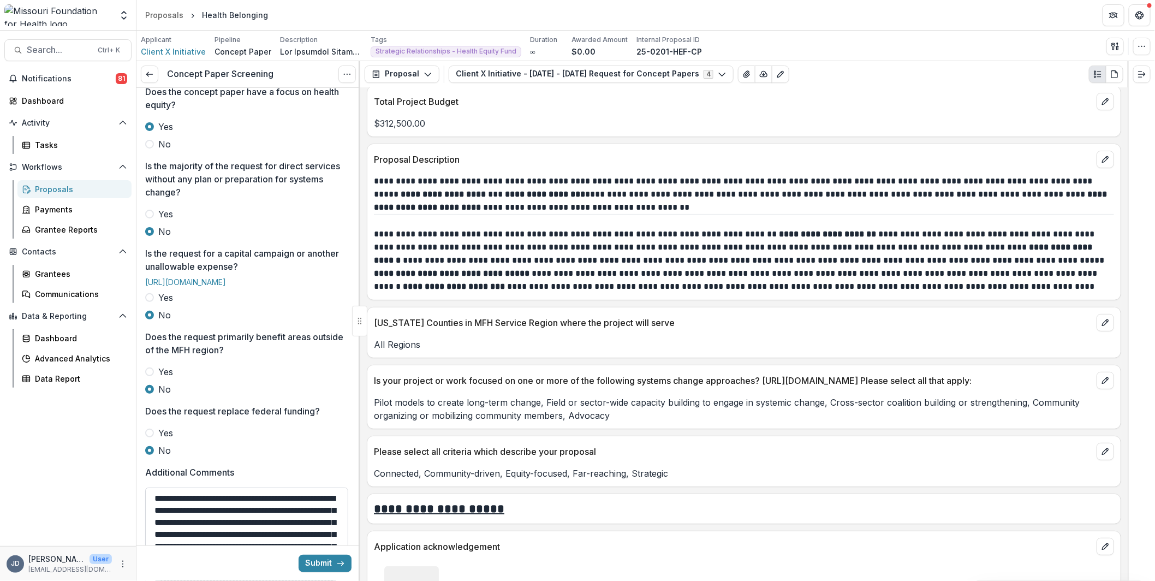
scroll to position [565, 0]
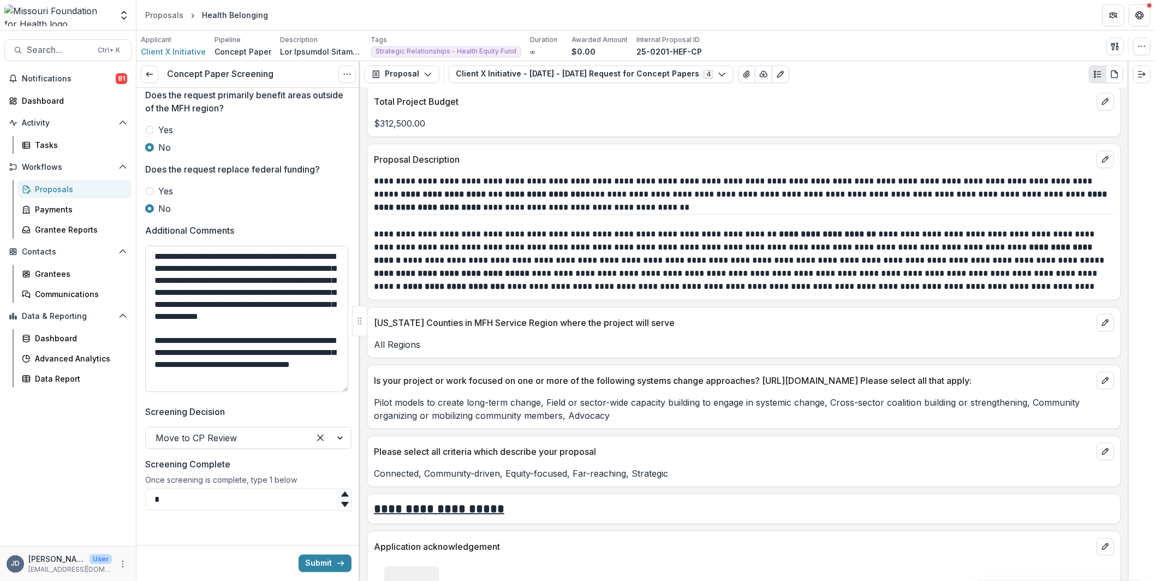
click at [270, 325] on textarea "**********" at bounding box center [246, 319] width 203 height 146
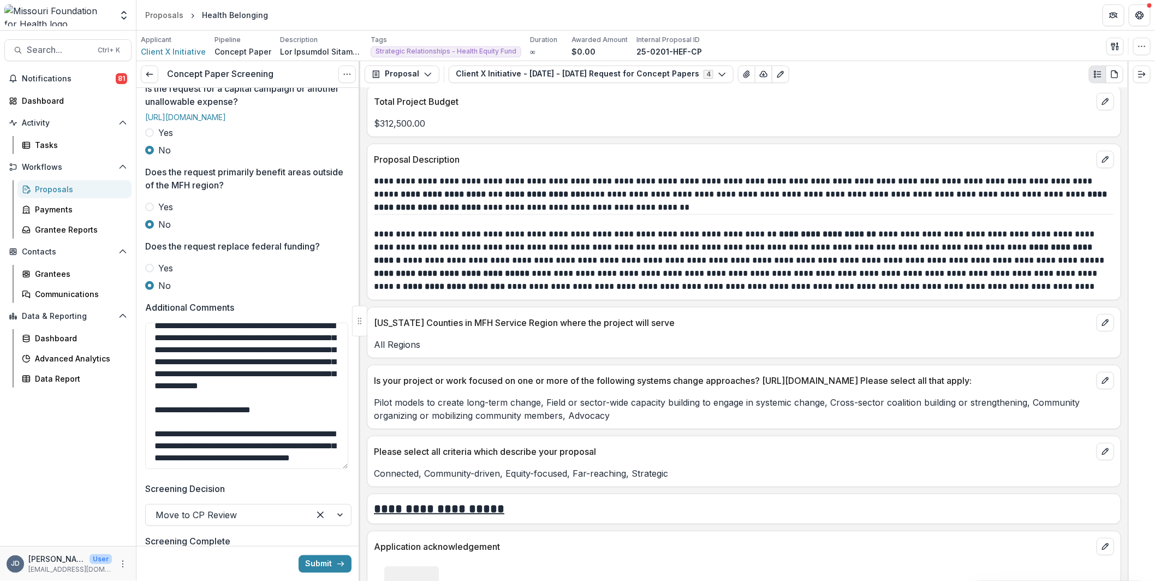
scroll to position [0, 0]
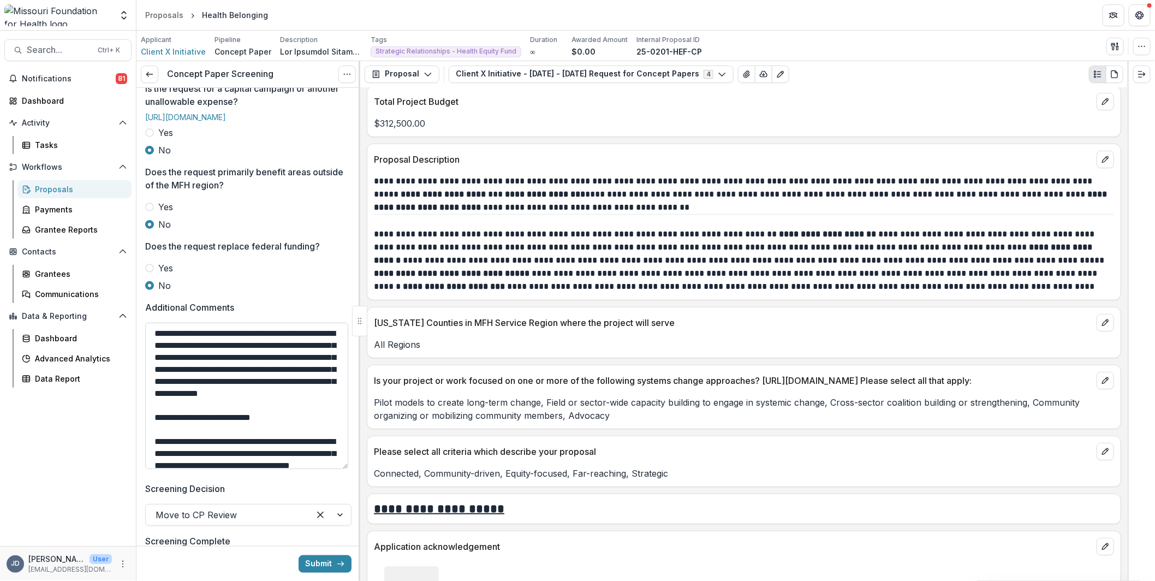
click at [284, 469] on textarea "**********" at bounding box center [246, 396] width 203 height 146
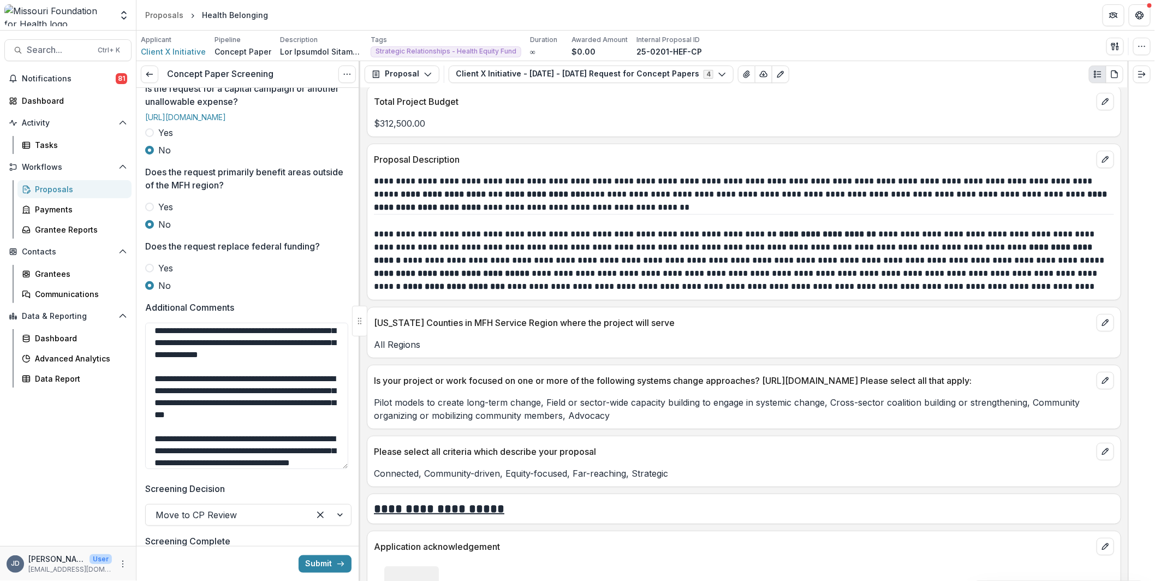
scroll to position [44, 0]
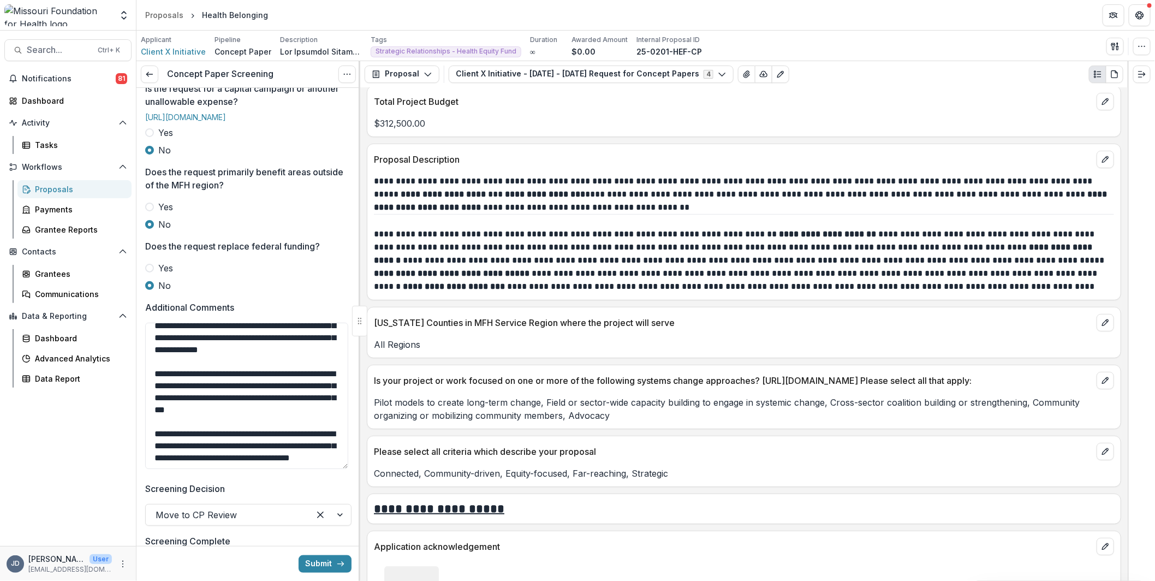
drag, startPoint x: 207, startPoint y: 494, endPoint x: 117, endPoint y: 491, distance: 90.1
click at [117, 491] on main "Search... Ctrl + K Notifications 81 Dashboard Activity Tasks Workflows Proposal…" at bounding box center [577, 306] width 1155 height 550
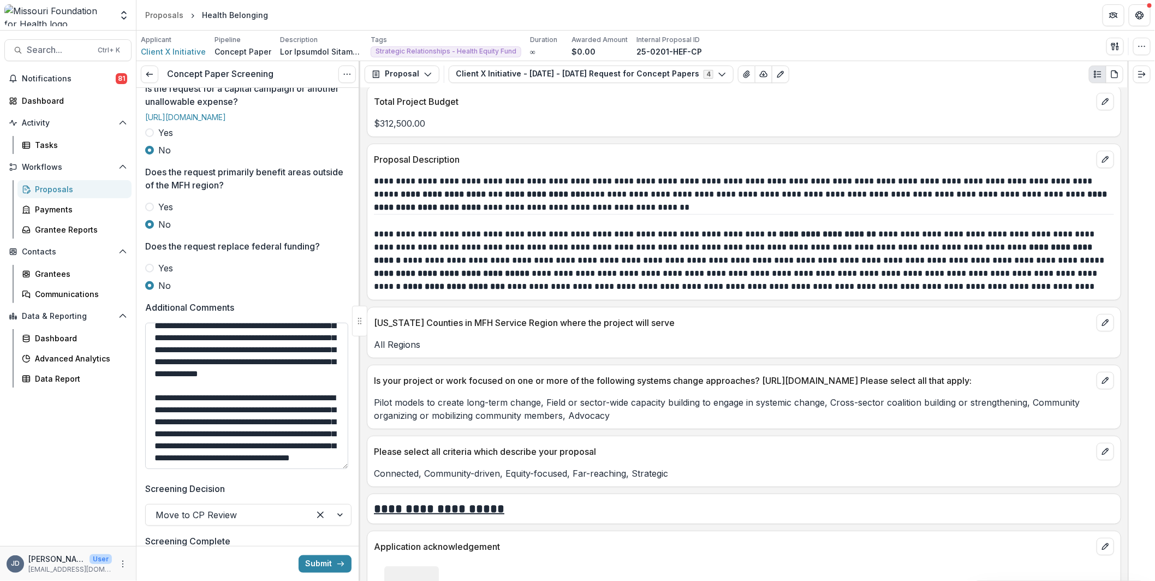
scroll to position [67, 0]
click at [203, 465] on textarea "**********" at bounding box center [246, 396] width 203 height 146
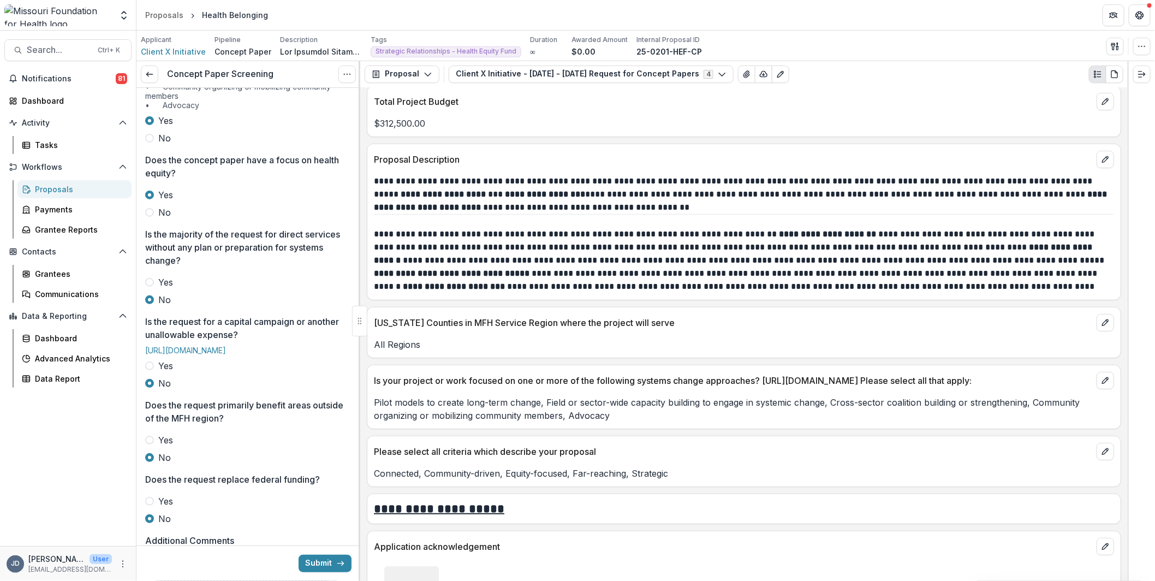
scroll to position [565, 0]
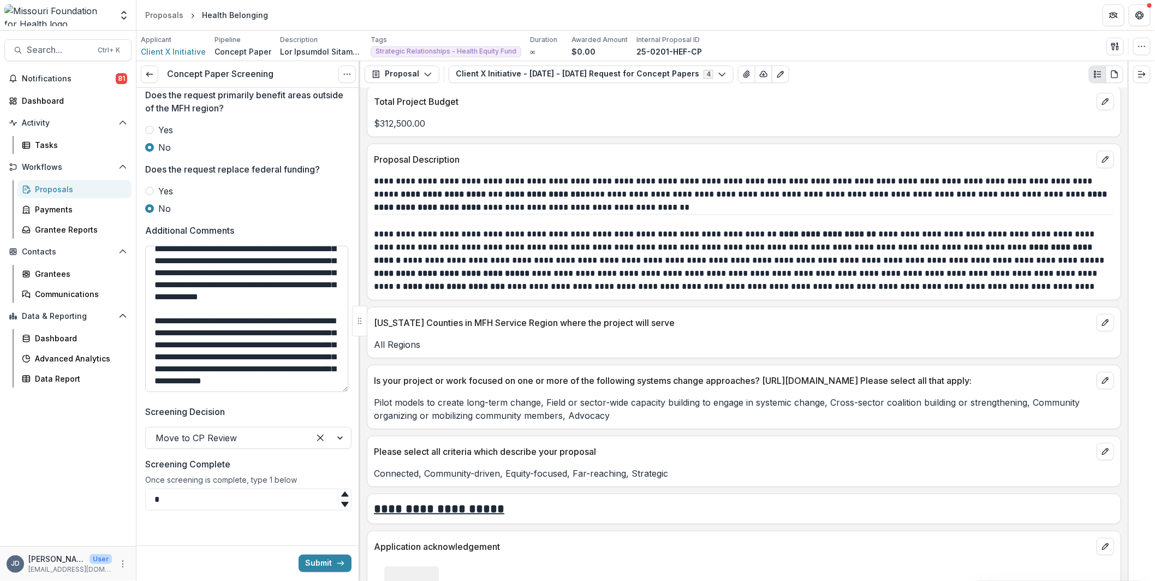
click at [191, 370] on textarea "**********" at bounding box center [246, 319] width 203 height 146
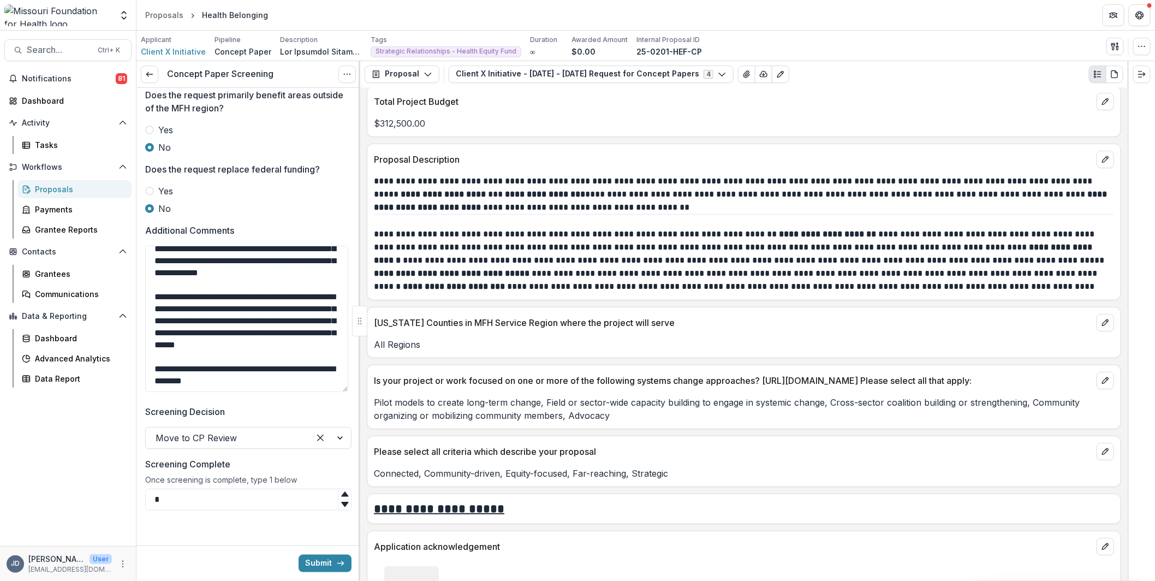
scroll to position [79, 0]
type textarea "**********"
click at [342, 558] on button "Submit" at bounding box center [325, 563] width 53 height 17
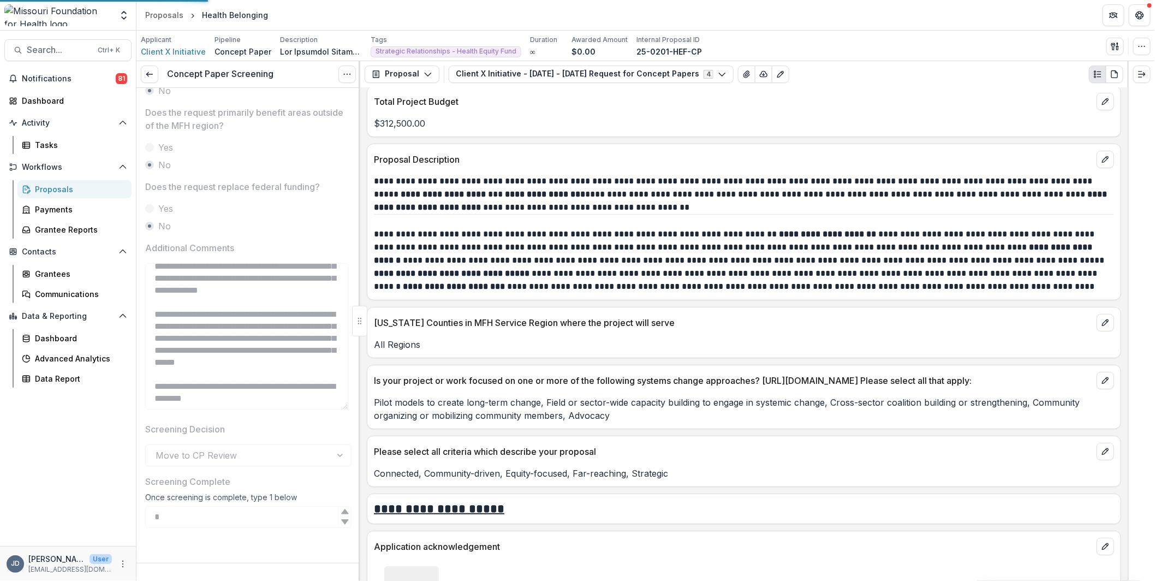
scroll to position [548, 0]
